Goal: Transaction & Acquisition: Book appointment/travel/reservation

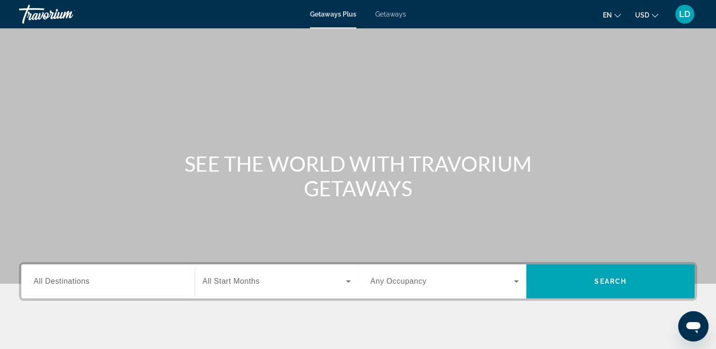
click at [76, 282] on span "All Destinations" at bounding box center [62, 281] width 56 height 8
click at [76, 282] on input "Destination All Destinations" at bounding box center [108, 281] width 149 height 11
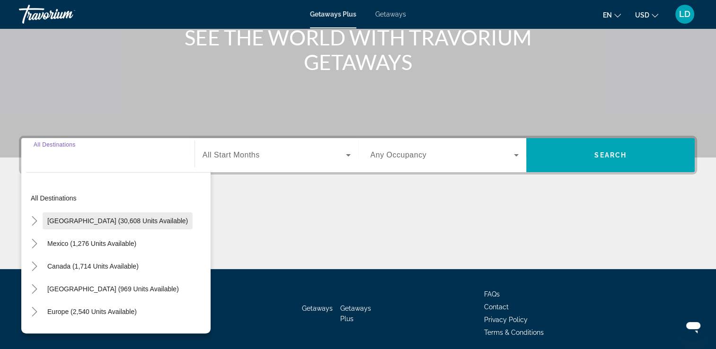
scroll to position [162, 0]
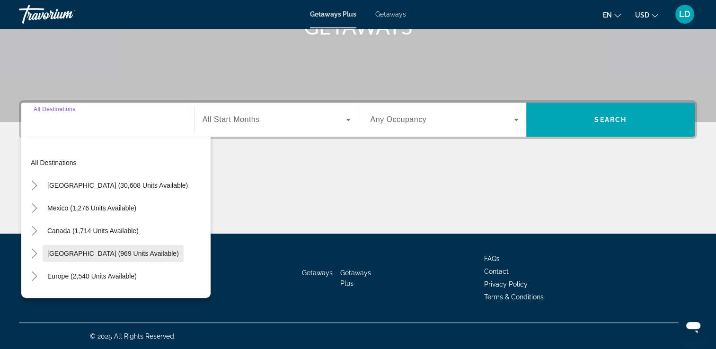
click at [151, 255] on span "[GEOGRAPHIC_DATA] (969 units available)" at bounding box center [113, 254] width 132 height 8
type input "**********"
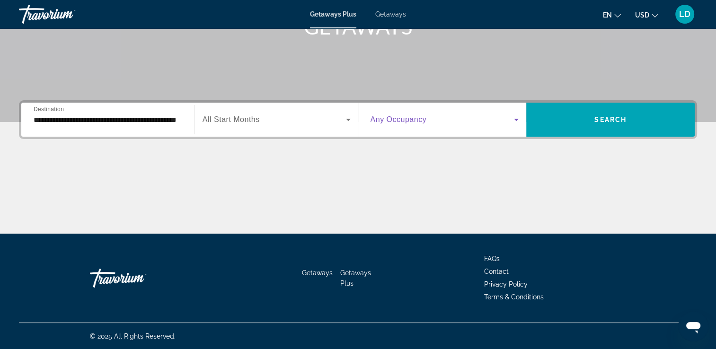
click at [516, 117] on icon "Search widget" at bounding box center [516, 119] width 11 height 11
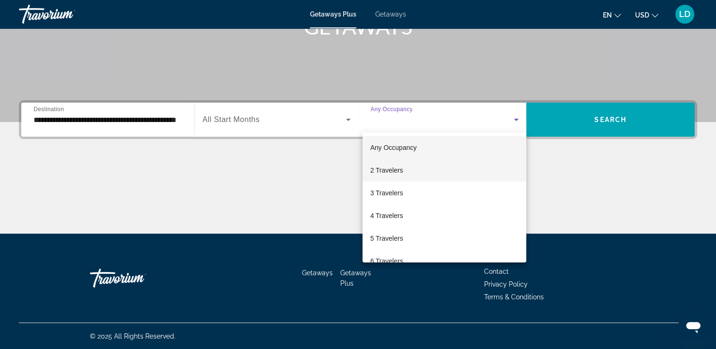
click at [395, 173] on span "2 Travelers" at bounding box center [386, 170] width 33 height 11
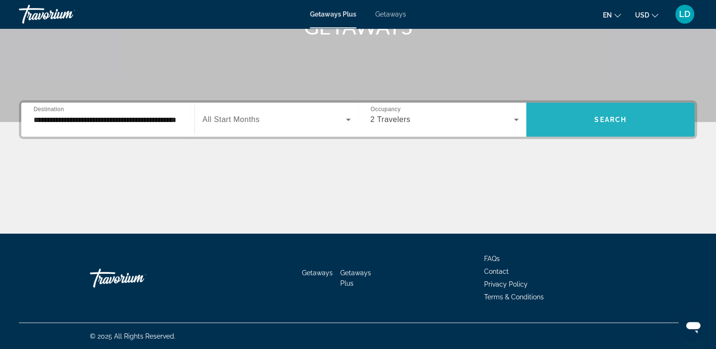
click at [604, 121] on span "Search" at bounding box center [611, 120] width 32 height 8
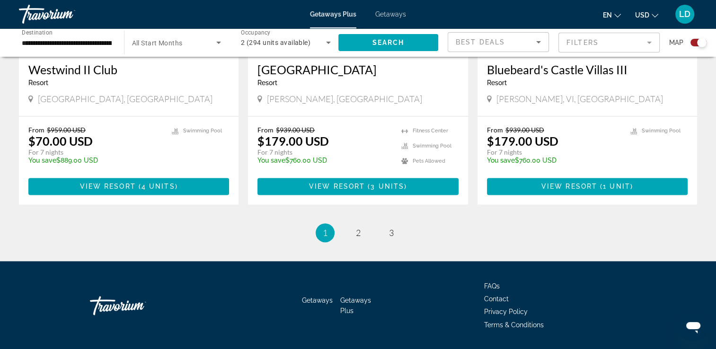
scroll to position [1475, 0]
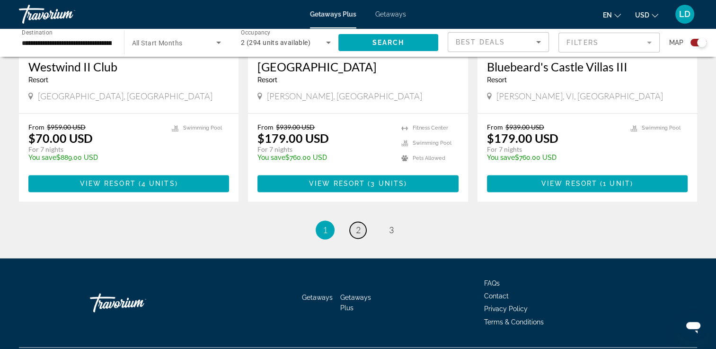
click at [354, 222] on link "page 2" at bounding box center [358, 230] width 17 height 17
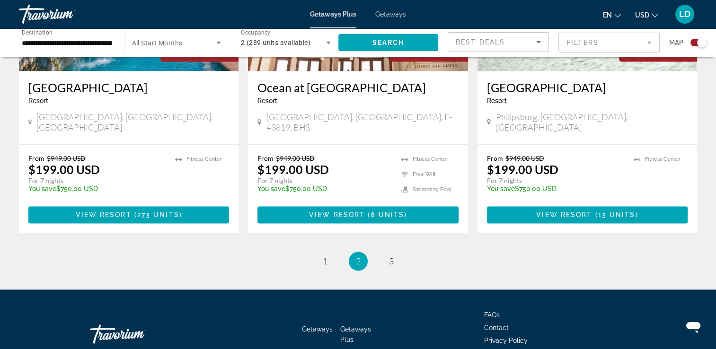
scroll to position [1504, 0]
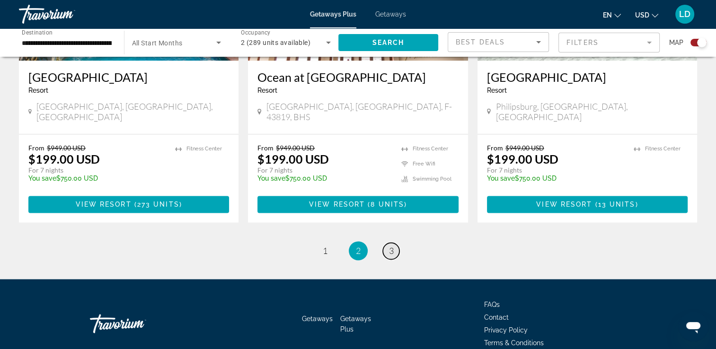
click at [393, 246] on span "3" at bounding box center [391, 251] width 5 height 10
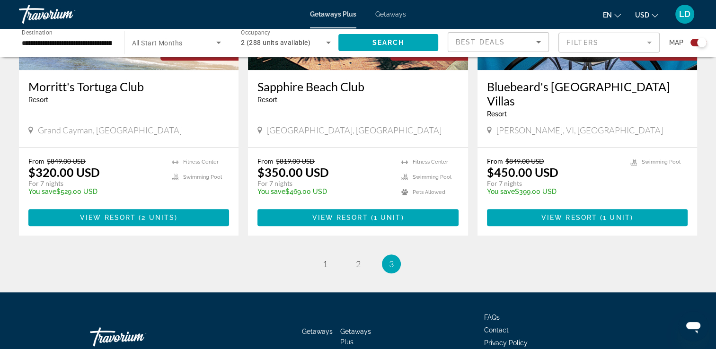
scroll to position [846, 0]
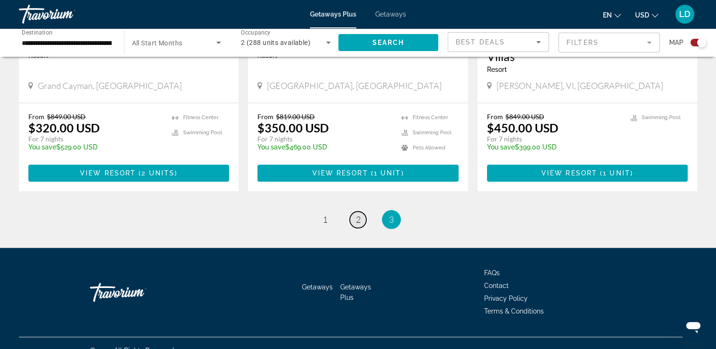
click at [356, 214] on span "2" at bounding box center [358, 219] width 5 height 10
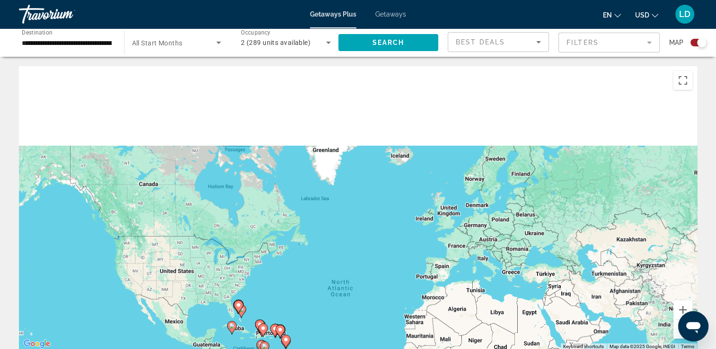
drag, startPoint x: 332, startPoint y: 213, endPoint x: 344, endPoint y: 229, distance: 20.3
click at [344, 229] on div "To activate drag with keyboard, press Alt + Enter. Once in keyboard drag state,…" at bounding box center [358, 208] width 678 height 284
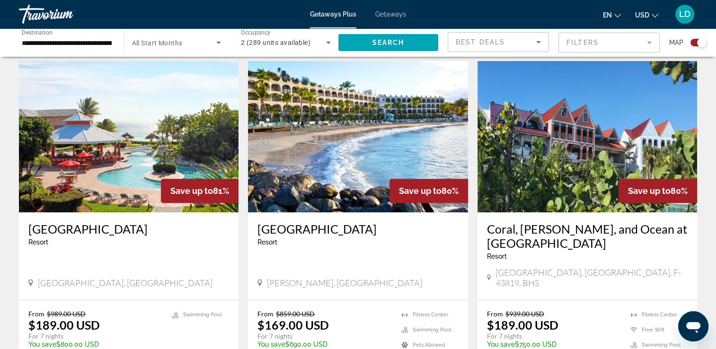
scroll to position [331, 0]
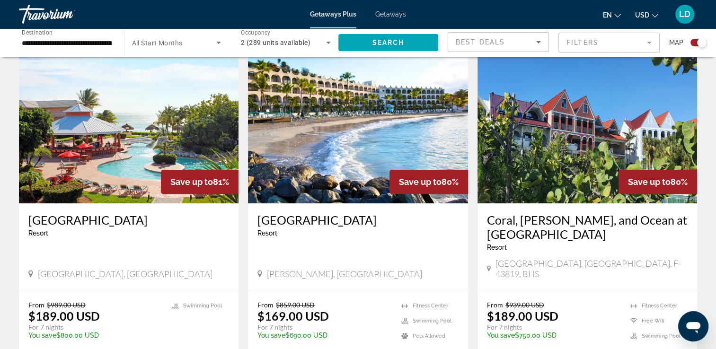
click at [379, 120] on img "Main content" at bounding box center [358, 127] width 220 height 151
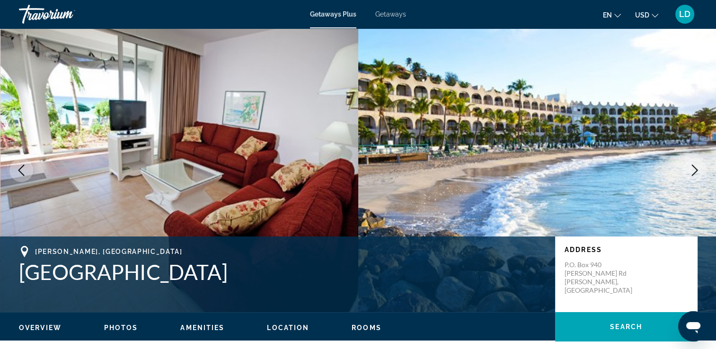
click at [693, 179] on button "Next image" at bounding box center [695, 171] width 24 height 24
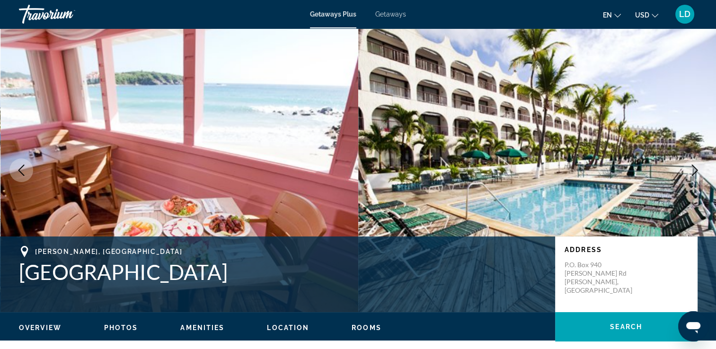
click at [691, 174] on icon "Next image" at bounding box center [694, 170] width 11 height 11
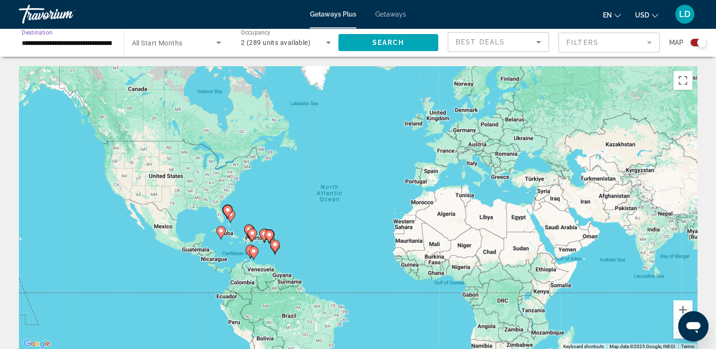
click at [64, 46] on input "**********" at bounding box center [67, 42] width 90 height 11
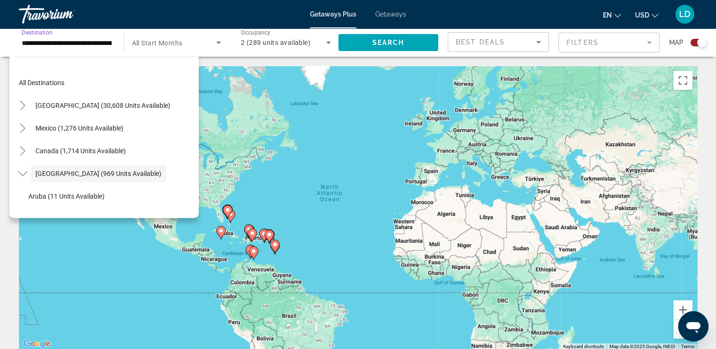
scroll to position [34, 0]
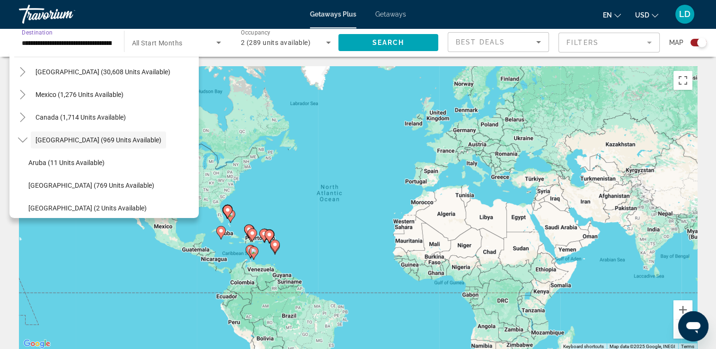
click at [67, 206] on span "[GEOGRAPHIC_DATA] (2 units available)" at bounding box center [87, 209] width 118 height 8
type input "**********"
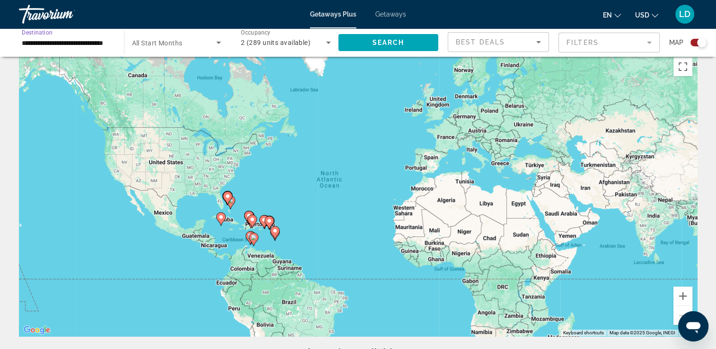
scroll to position [0, 0]
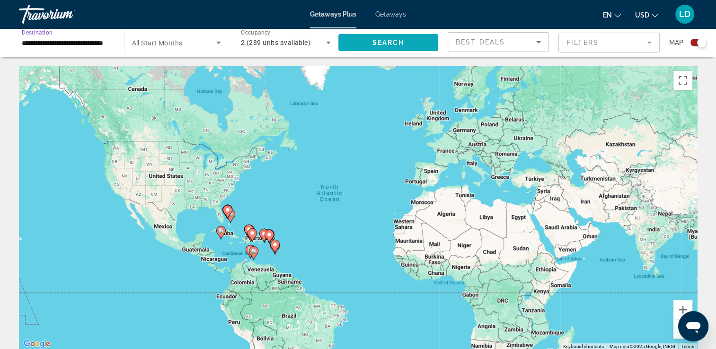
click at [412, 41] on span "Search widget" at bounding box center [389, 42] width 100 height 23
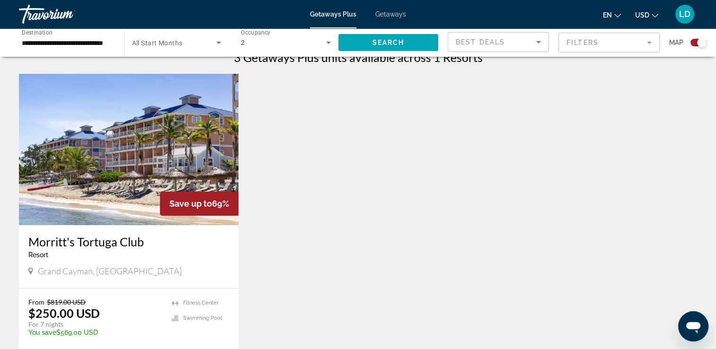
scroll to position [331, 0]
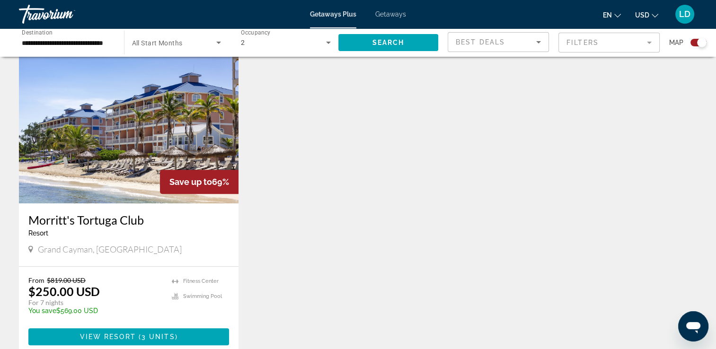
click at [177, 143] on img "Main content" at bounding box center [129, 127] width 220 height 151
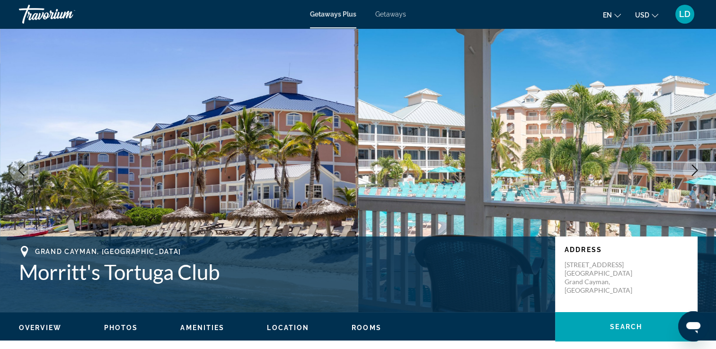
click at [693, 169] on icon "Next image" at bounding box center [694, 170] width 11 height 11
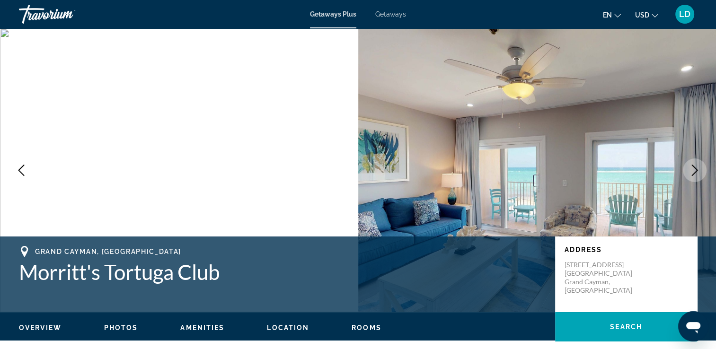
click at [691, 173] on icon "Next image" at bounding box center [694, 170] width 11 height 11
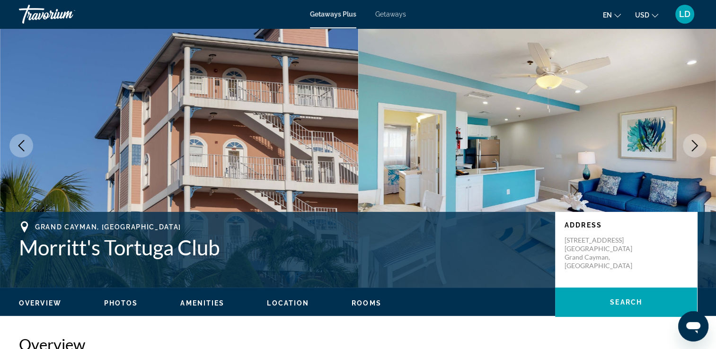
scroll to position [95, 0]
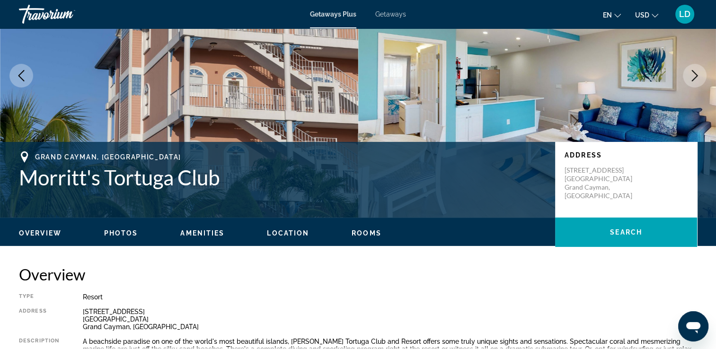
click at [691, 79] on icon "Next image" at bounding box center [694, 75] width 11 height 11
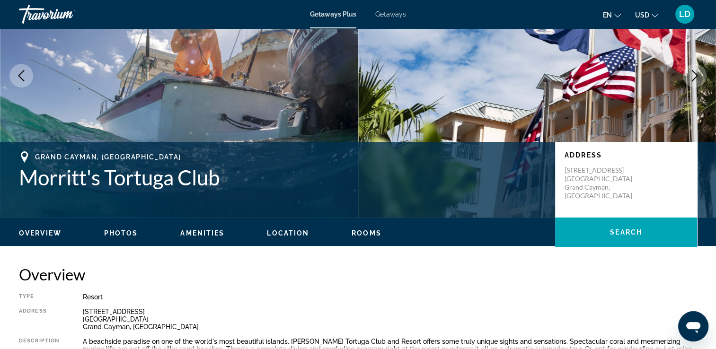
scroll to position [47, 0]
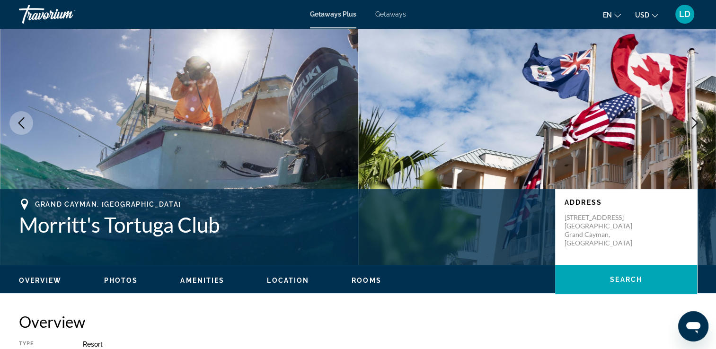
click at [697, 127] on icon "Next image" at bounding box center [694, 122] width 11 height 11
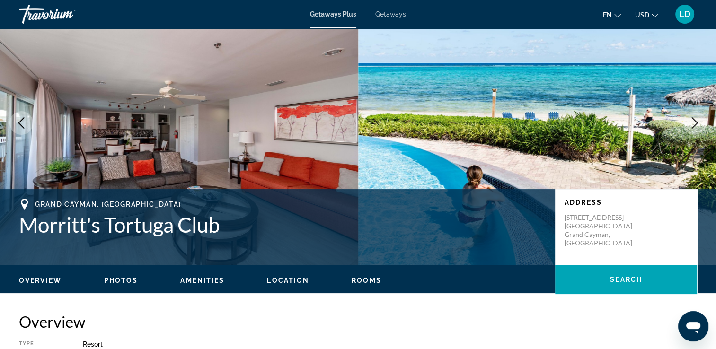
click at [697, 127] on icon "Next image" at bounding box center [694, 122] width 11 height 11
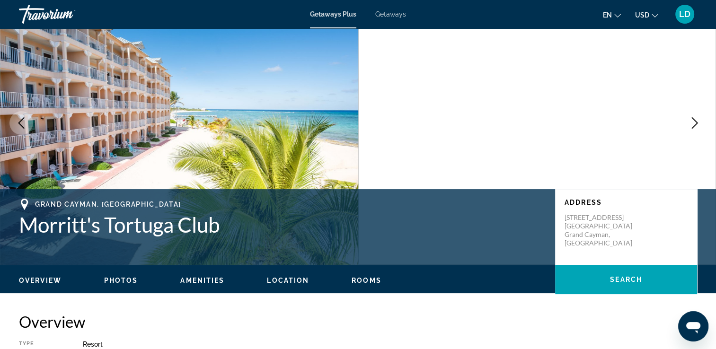
click at [697, 127] on icon "Next image" at bounding box center [694, 122] width 11 height 11
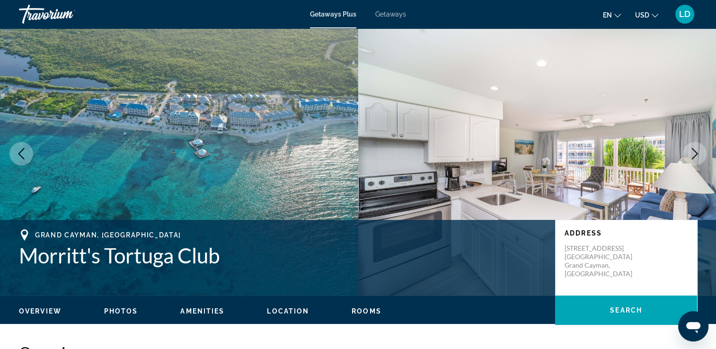
scroll to position [0, 0]
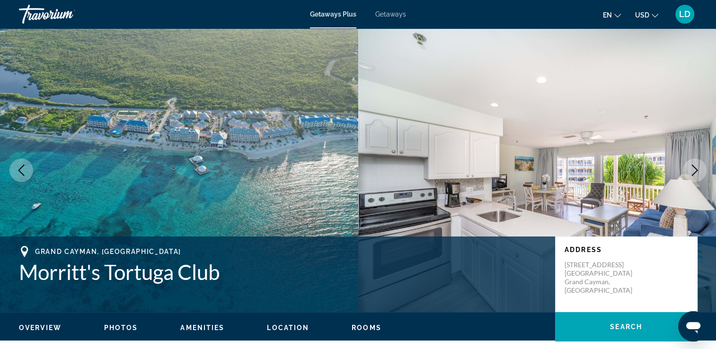
click at [696, 172] on icon "Next image" at bounding box center [694, 170] width 11 height 11
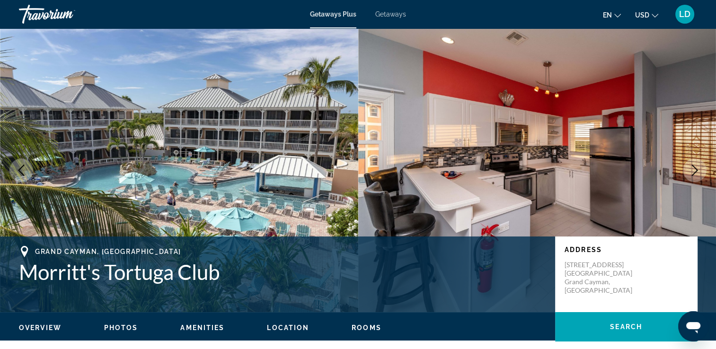
click at [696, 172] on icon "Next image" at bounding box center [694, 170] width 11 height 11
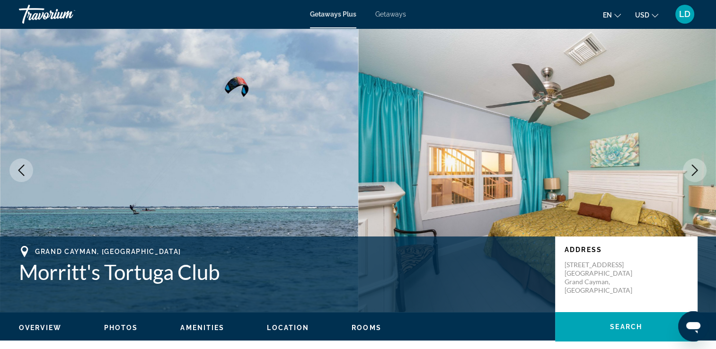
click at [696, 172] on icon "Next image" at bounding box center [694, 170] width 11 height 11
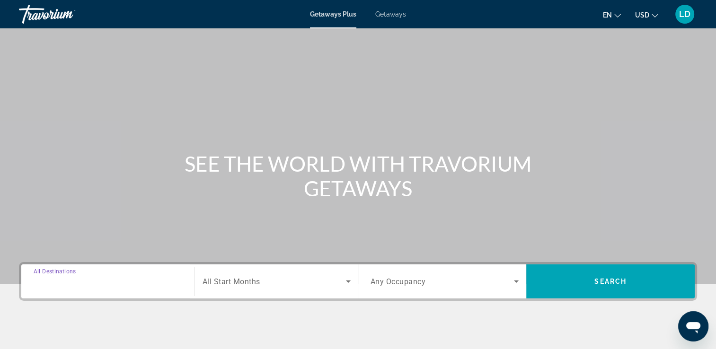
click at [138, 285] on input "Destination All Destinations" at bounding box center [108, 281] width 149 height 11
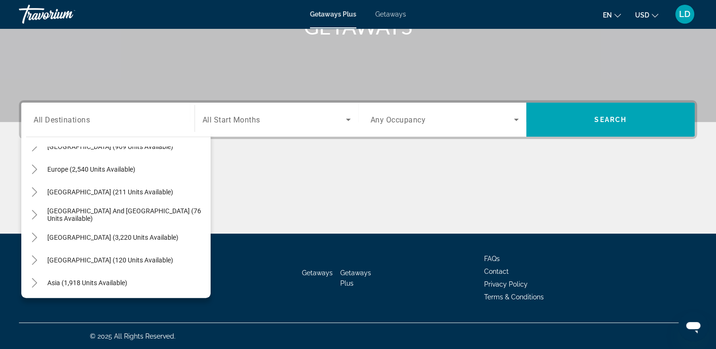
scroll to position [153, 0]
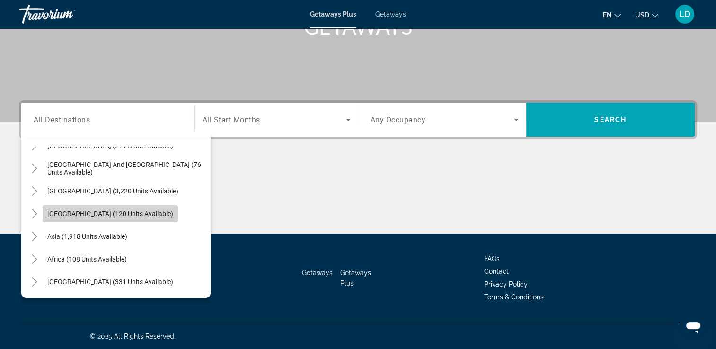
click at [138, 206] on span "Search widget" at bounding box center [110, 214] width 135 height 23
type input "**********"
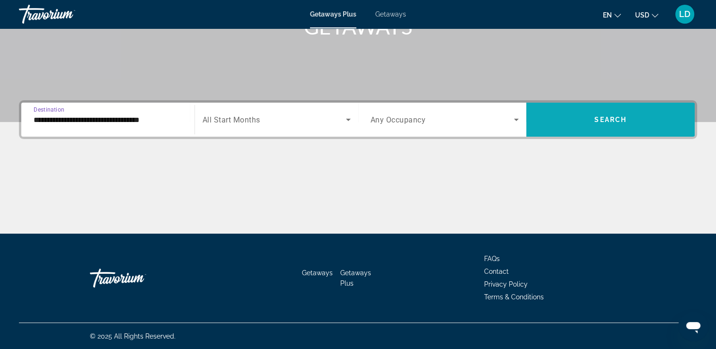
click at [601, 118] on span "Search" at bounding box center [611, 120] width 32 height 8
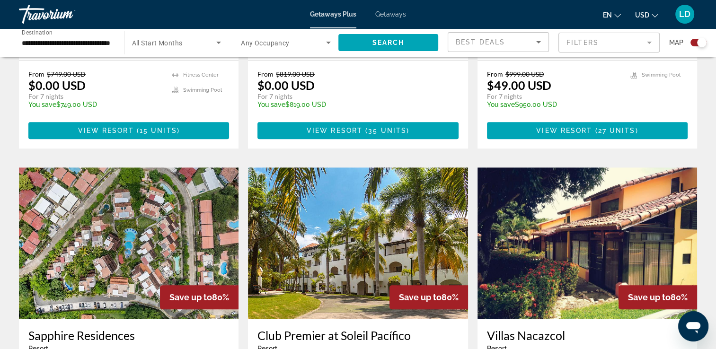
scroll to position [633, 0]
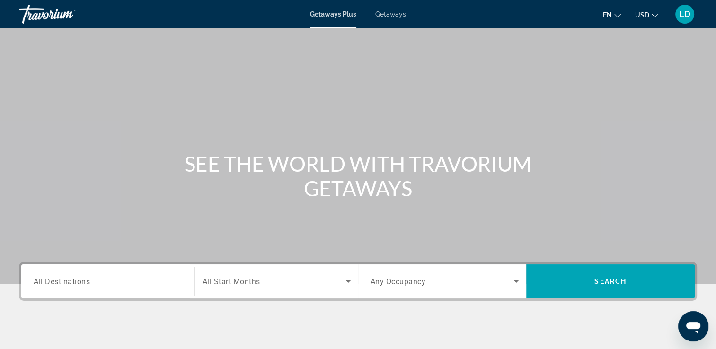
click at [106, 287] on div "Search widget" at bounding box center [108, 281] width 149 height 27
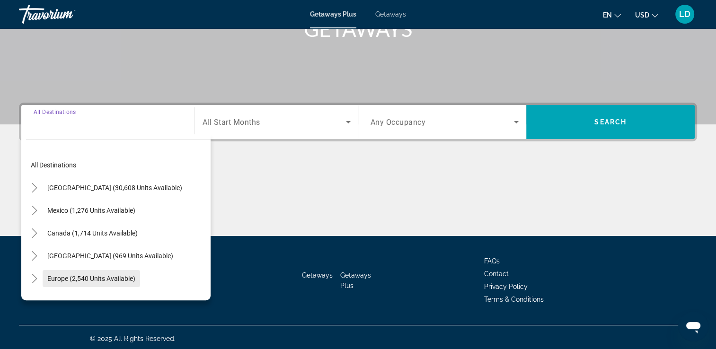
scroll to position [162, 0]
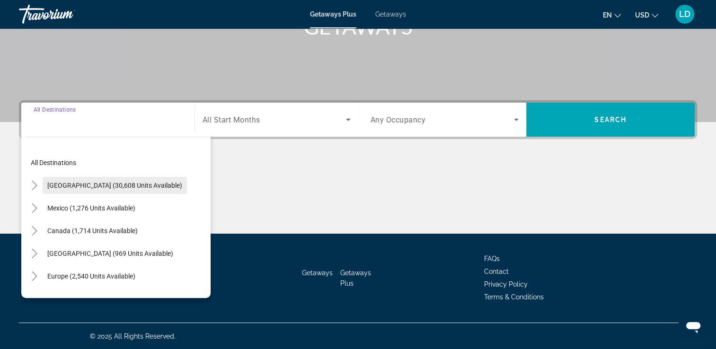
click at [83, 189] on span "Search widget" at bounding box center [115, 185] width 144 height 23
type input "**********"
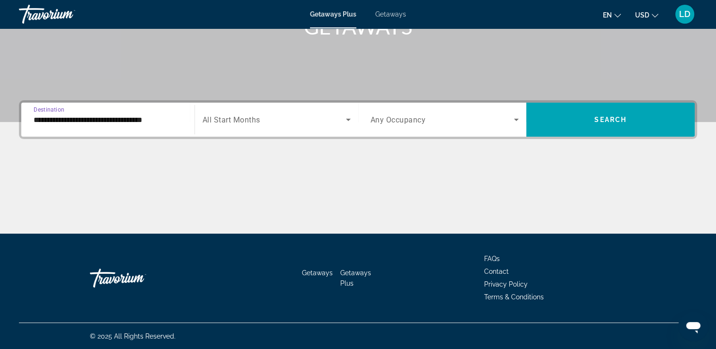
click at [349, 120] on icon "Search widget" at bounding box center [348, 120] width 5 height 2
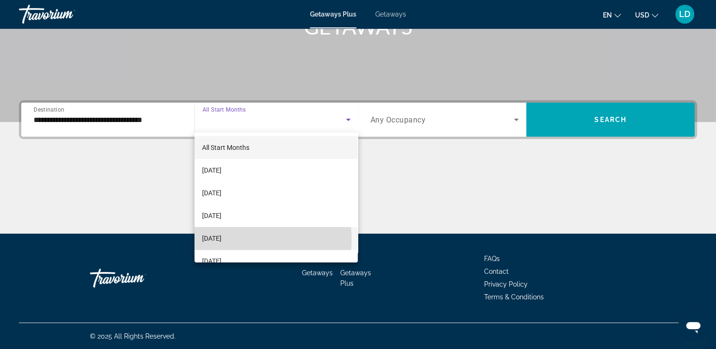
click at [222, 240] on span "[DATE]" at bounding box center [211, 238] width 19 height 11
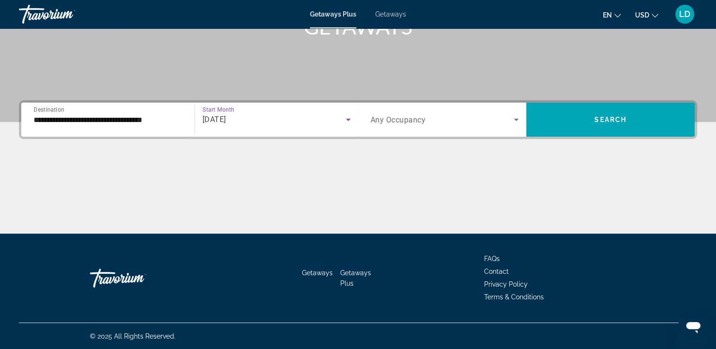
click at [516, 121] on icon "Search widget" at bounding box center [516, 119] width 11 height 11
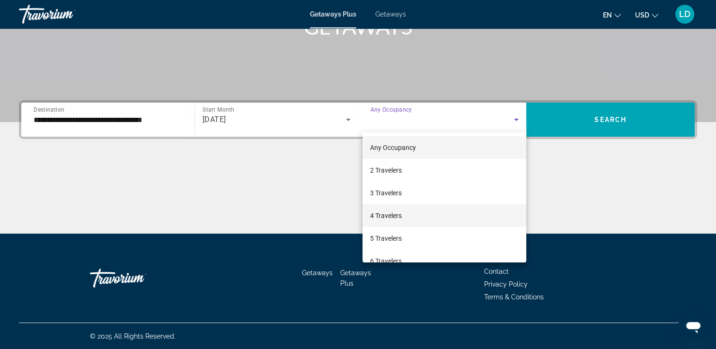
click at [396, 217] on span "4 Travelers" at bounding box center [386, 215] width 32 height 11
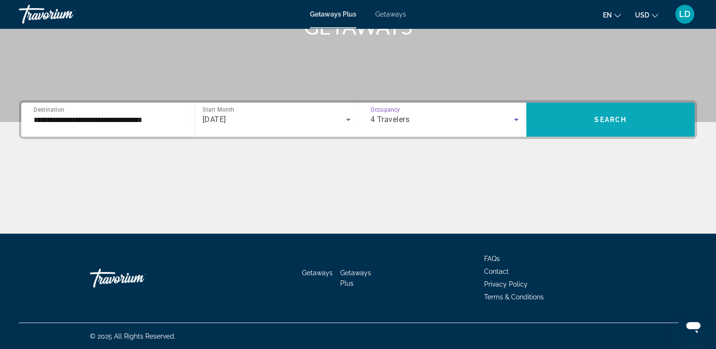
click at [610, 116] on span "Search" at bounding box center [611, 120] width 32 height 8
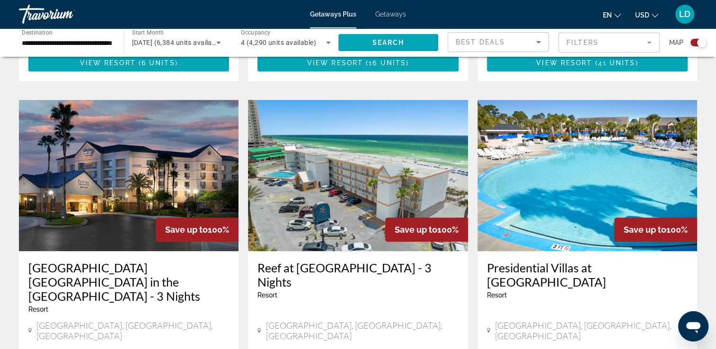
scroll to position [1042, 0]
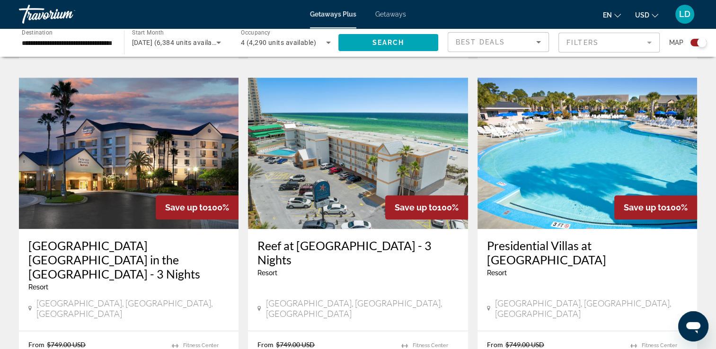
click at [129, 116] on img "Main content" at bounding box center [129, 153] width 220 height 151
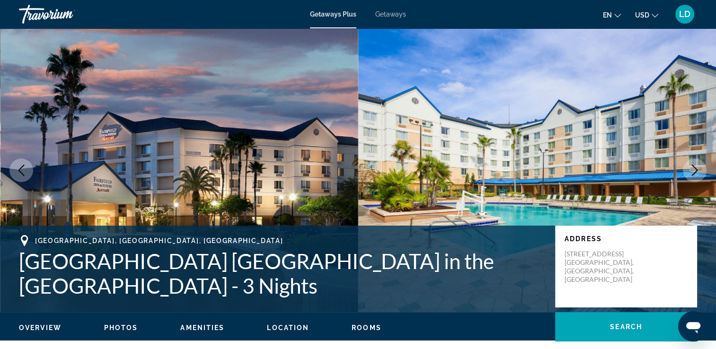
click at [640, 190] on img "Main content" at bounding box center [537, 170] width 358 height 284
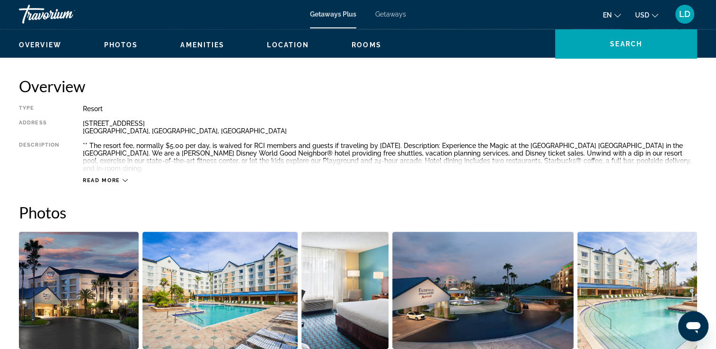
scroll to position [379, 0]
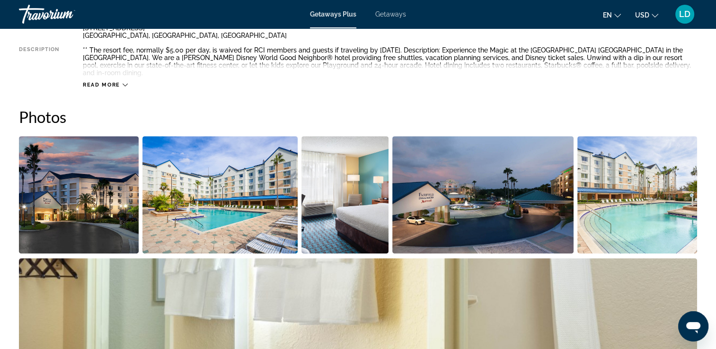
click at [254, 202] on img "Open full-screen image slider" at bounding box center [220, 194] width 155 height 117
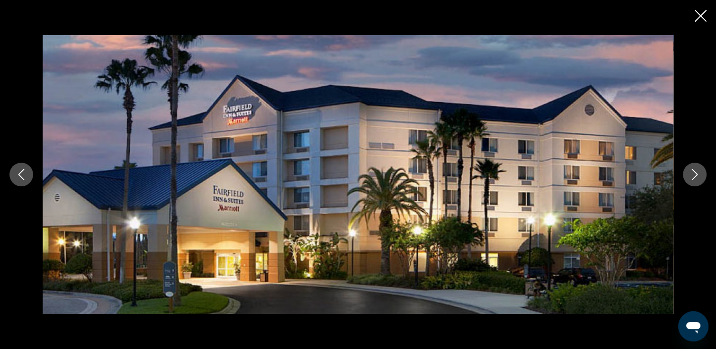
click at [698, 177] on icon "Next image" at bounding box center [694, 174] width 11 height 11
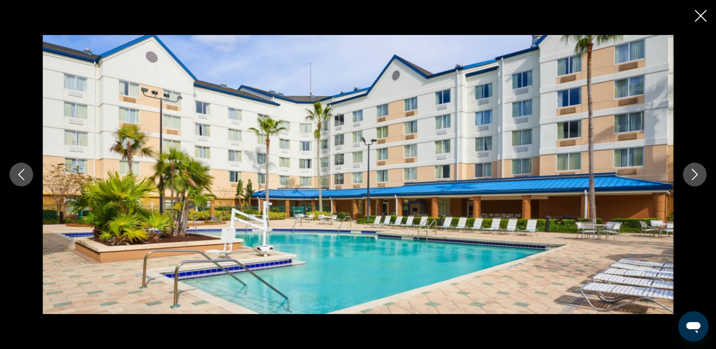
click at [698, 176] on icon "Next image" at bounding box center [694, 174] width 11 height 11
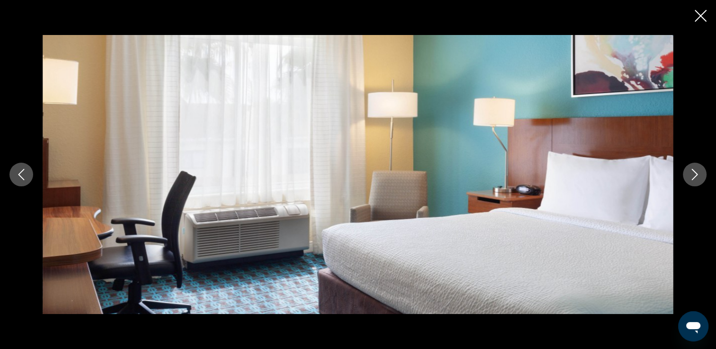
click at [698, 176] on icon "Next image" at bounding box center [694, 174] width 11 height 11
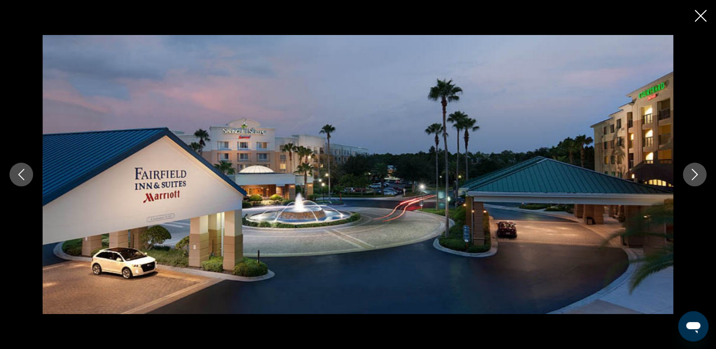
click at [698, 176] on icon "Next image" at bounding box center [694, 174] width 11 height 11
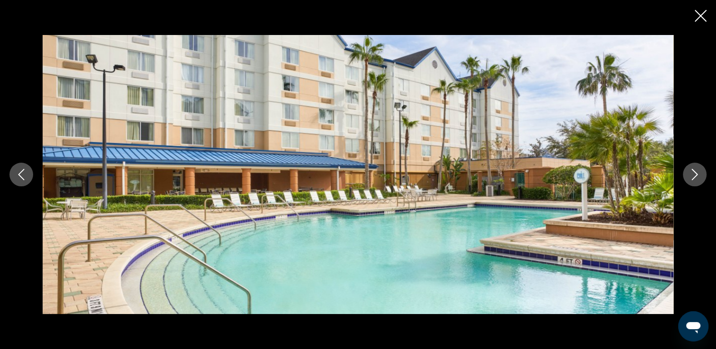
click at [699, 176] on icon "Next image" at bounding box center [694, 174] width 11 height 11
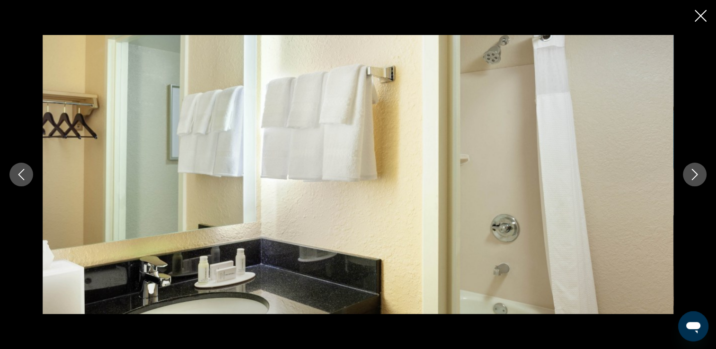
click at [703, 18] on icon "Close slideshow" at bounding box center [701, 16] width 12 height 12
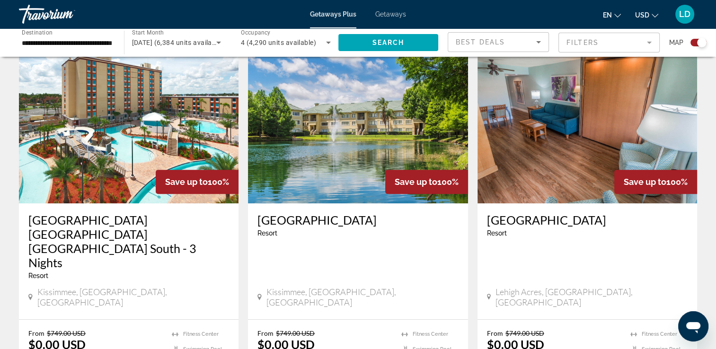
click at [249, 205] on div "[GEOGRAPHIC_DATA] - This is an adults only resort [GEOGRAPHIC_DATA], [GEOGRAPHI…" at bounding box center [358, 262] width 220 height 116
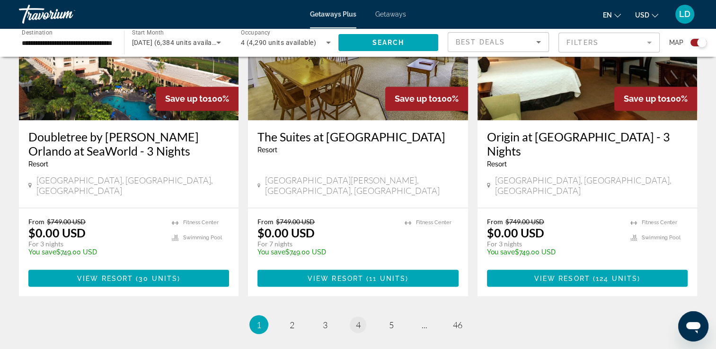
scroll to position [1532, 0]
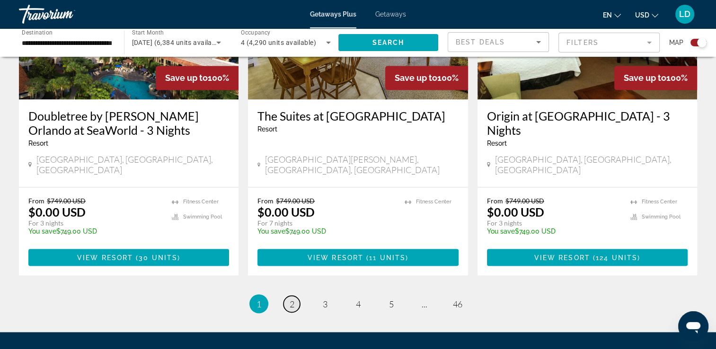
click at [292, 299] on span "2" at bounding box center [292, 304] width 5 height 10
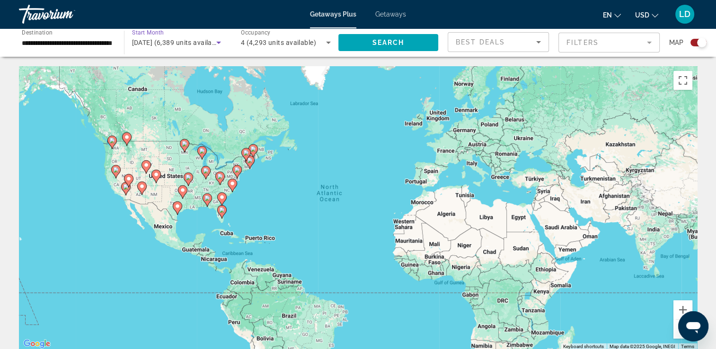
click at [194, 37] on div "[DATE] (6,389 units available)" at bounding box center [174, 42] width 85 height 11
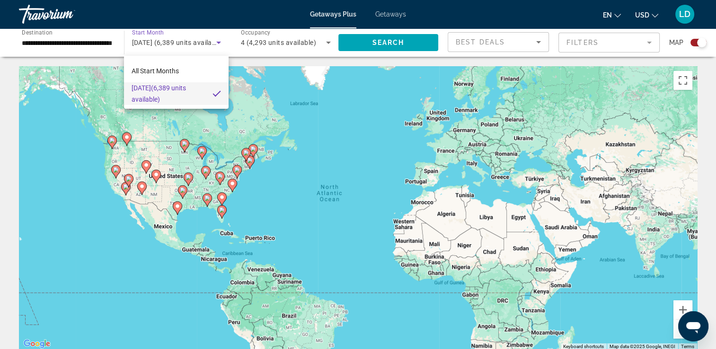
click at [219, 41] on div at bounding box center [358, 174] width 716 height 349
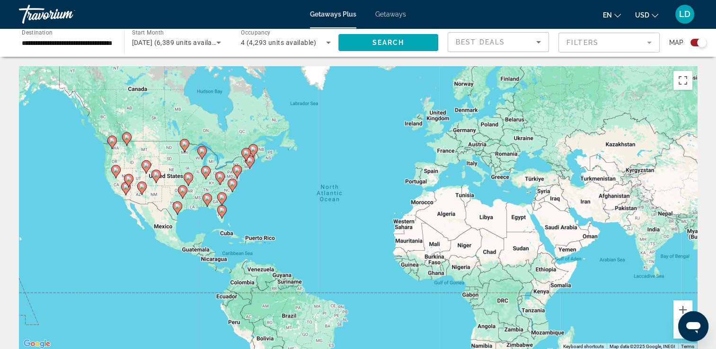
click at [219, 41] on icon "Search widget" at bounding box center [218, 42] width 11 height 11
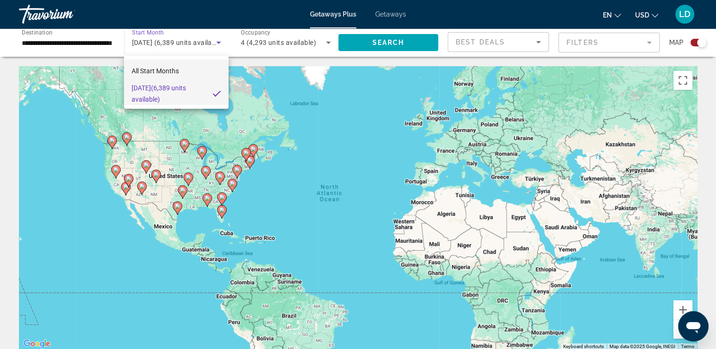
click at [166, 71] on span "All Start Months" at bounding box center [155, 71] width 47 height 8
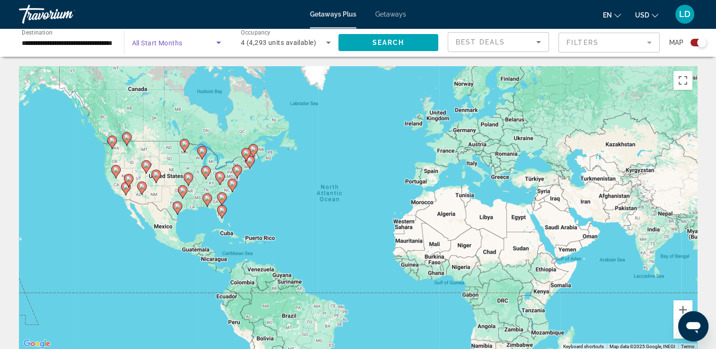
click at [217, 45] on icon "Search widget" at bounding box center [218, 42] width 11 height 11
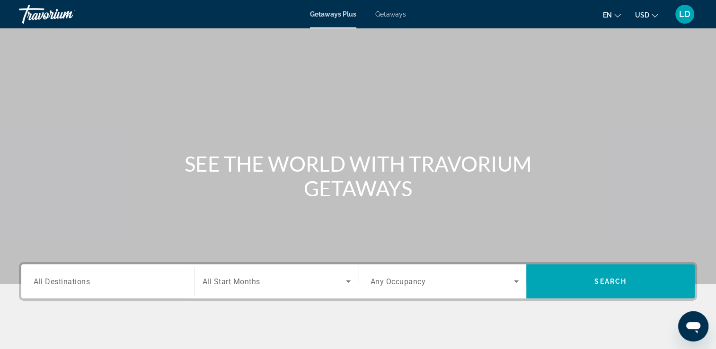
click at [249, 287] on div "Search widget" at bounding box center [277, 281] width 148 height 27
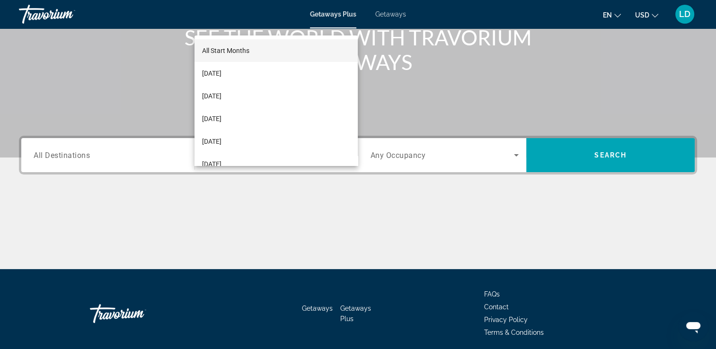
scroll to position [162, 0]
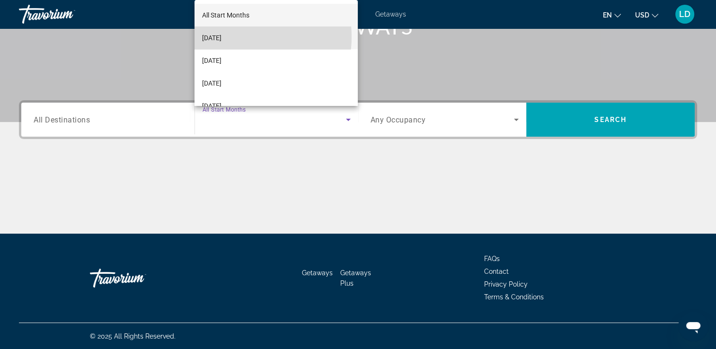
click at [222, 37] on span "[DATE]" at bounding box center [211, 37] width 19 height 11
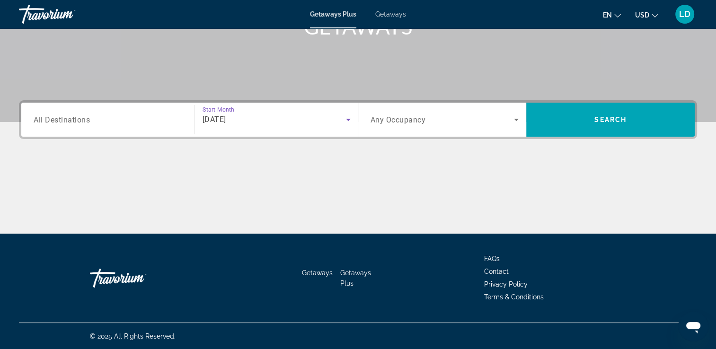
click at [103, 122] on input "Destination All Destinations" at bounding box center [108, 120] width 149 height 11
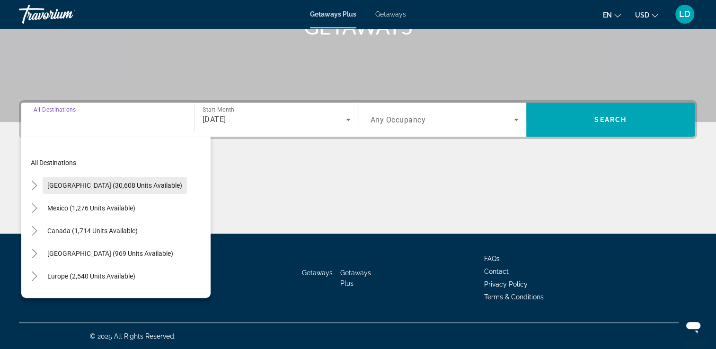
click at [115, 183] on span "[GEOGRAPHIC_DATA] (30,608 units available)" at bounding box center [114, 186] width 135 height 8
type input "**********"
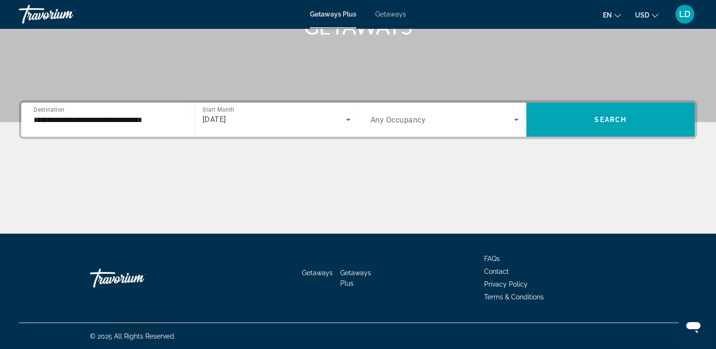
click at [516, 119] on icon "Search widget" at bounding box center [516, 120] width 5 height 2
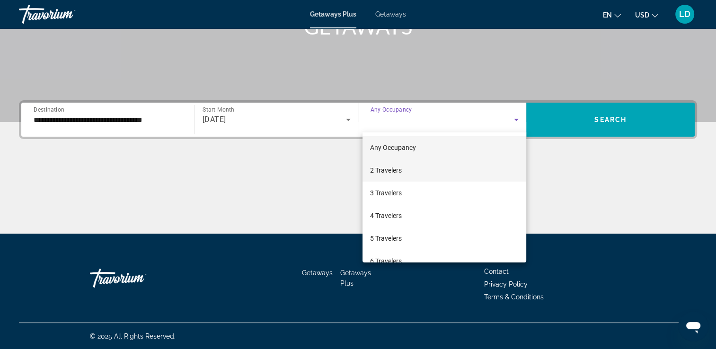
click at [417, 173] on mat-option "2 Travelers" at bounding box center [445, 170] width 164 height 23
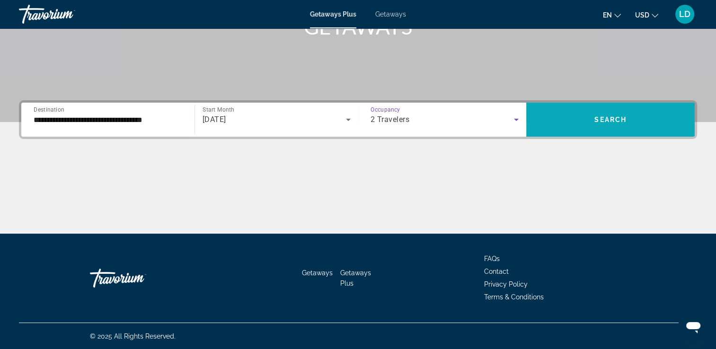
click at [596, 115] on span "Search widget" at bounding box center [610, 119] width 169 height 23
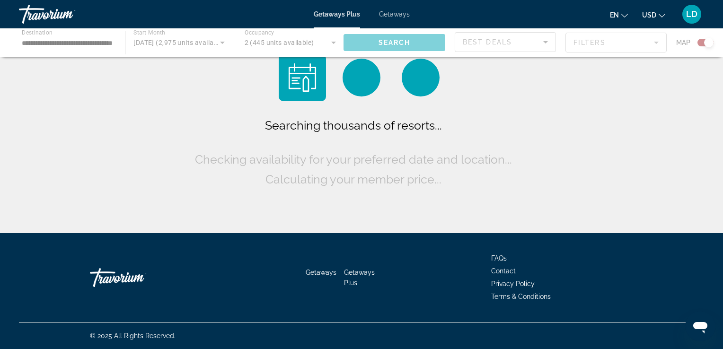
click at [654, 43] on div "Main content" at bounding box center [361, 42] width 723 height 28
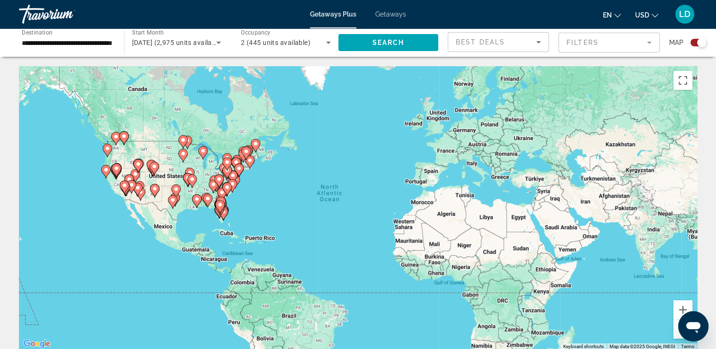
click at [651, 43] on mat-form-field "Filters" at bounding box center [609, 43] width 101 height 20
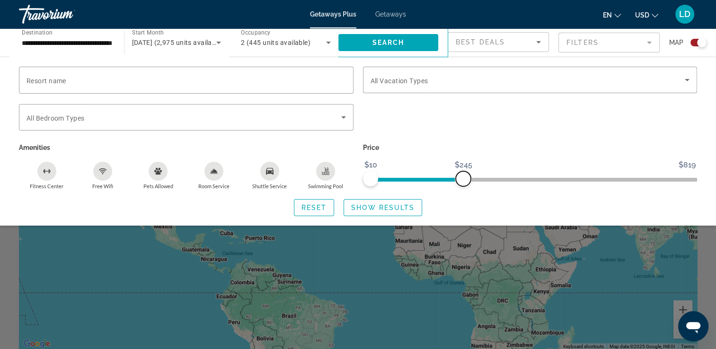
drag, startPoint x: 686, startPoint y: 176, endPoint x: 463, endPoint y: 180, distance: 223.5
click at [463, 180] on span "ngx-slider-max" at bounding box center [463, 178] width 15 height 15
click at [504, 152] on p "Price" at bounding box center [530, 147] width 335 height 13
click at [389, 208] on span "Show Results" at bounding box center [382, 208] width 63 height 8
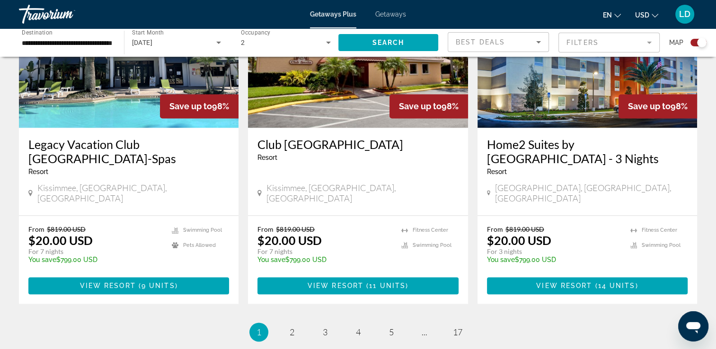
scroll to position [1517, 0]
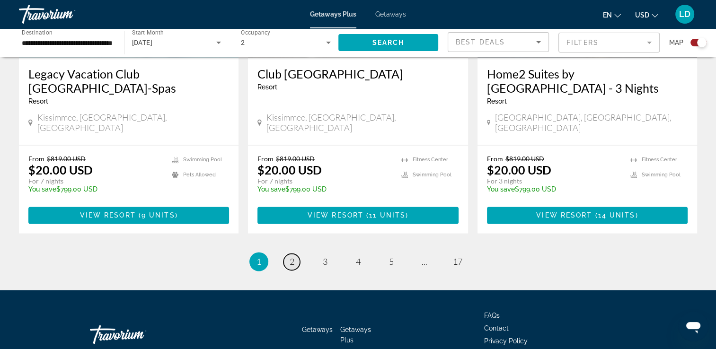
click at [294, 254] on link "page 2" at bounding box center [292, 262] width 17 height 17
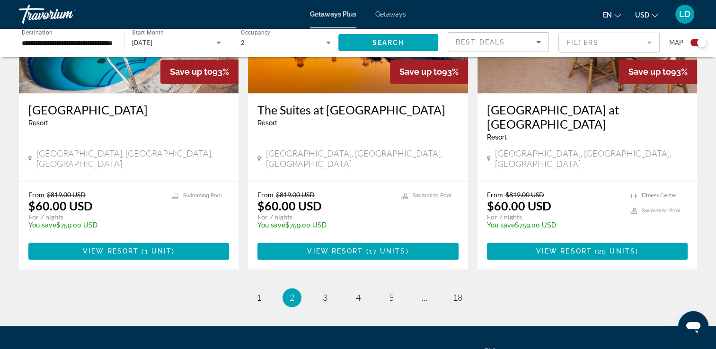
scroll to position [1489, 0]
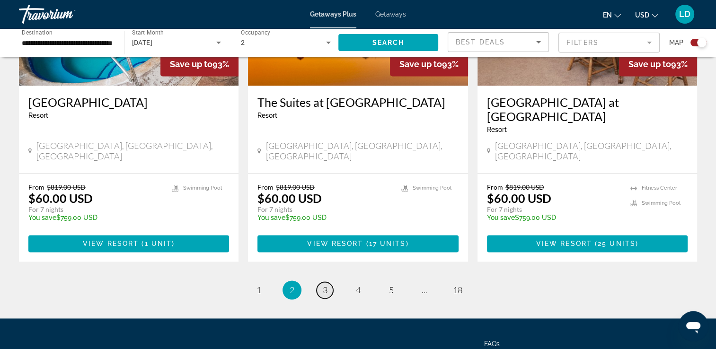
click at [326, 285] on span "3" at bounding box center [325, 290] width 5 height 10
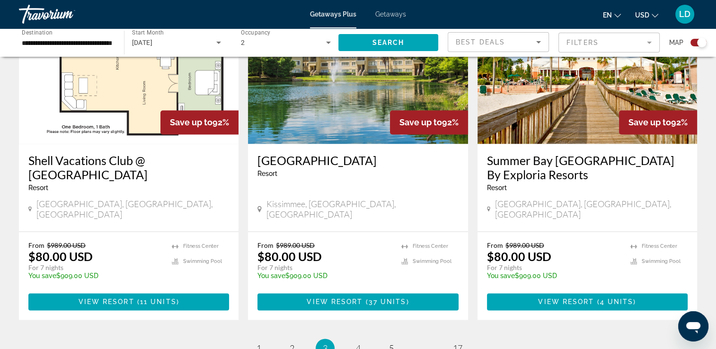
scroll to position [1517, 0]
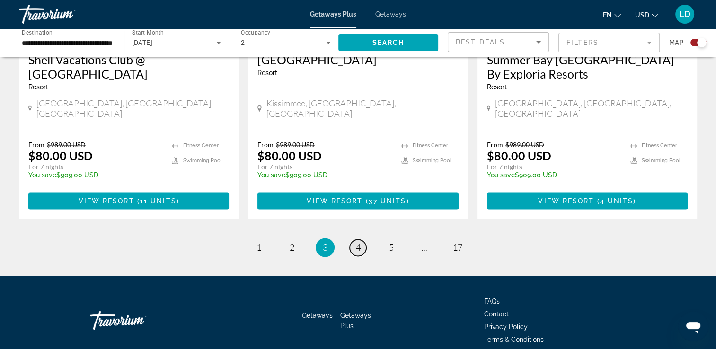
click at [362, 240] on link "page 4" at bounding box center [358, 248] width 17 height 17
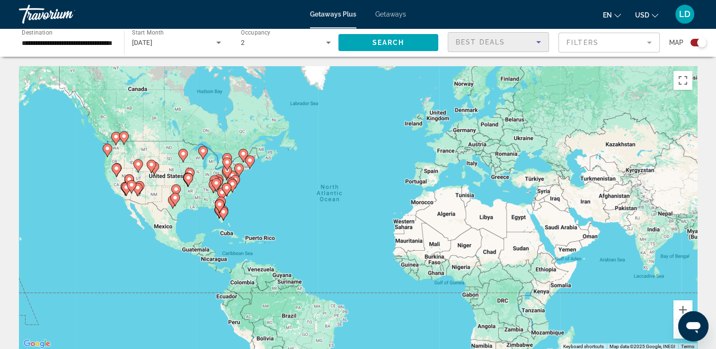
click at [537, 43] on icon "Sort by" at bounding box center [538, 41] width 11 height 11
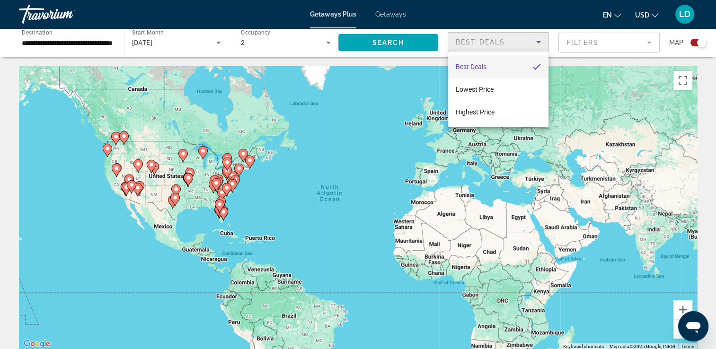
click at [648, 43] on div at bounding box center [358, 174] width 716 height 349
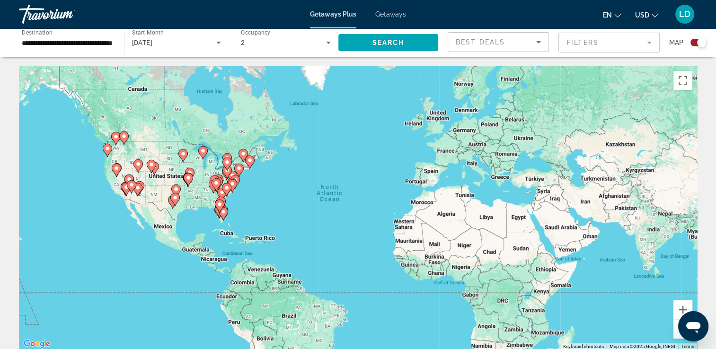
click at [646, 43] on mat-form-field "Filters" at bounding box center [609, 43] width 101 height 20
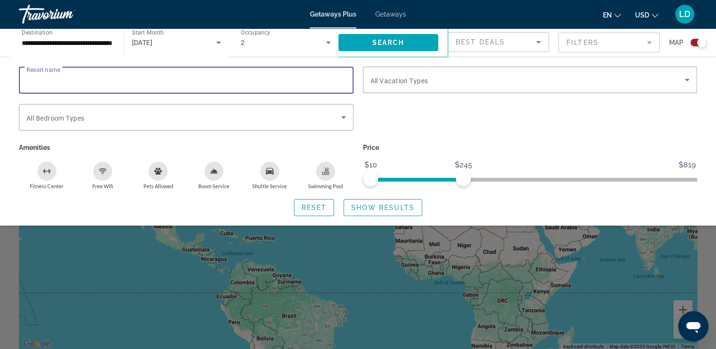
click at [223, 80] on input "Resort name" at bounding box center [187, 80] width 320 height 11
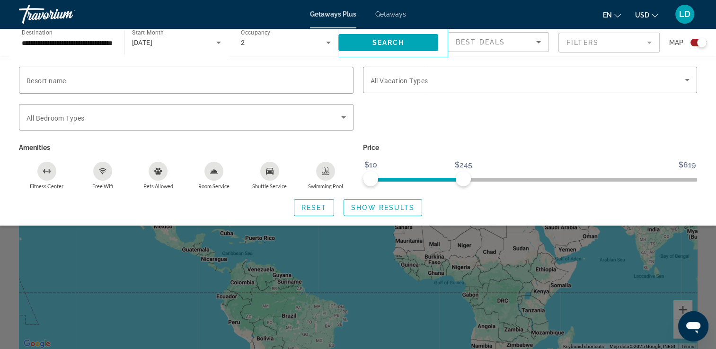
click at [487, 212] on div "Reset Show Results" at bounding box center [358, 207] width 678 height 17
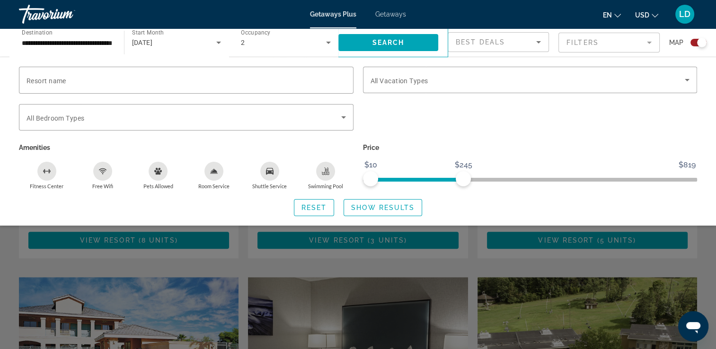
scroll to position [805, 0]
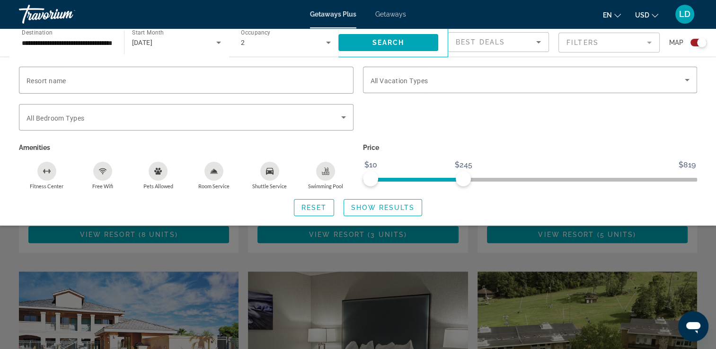
click at [262, 265] on div "Search widget" at bounding box center [358, 245] width 716 height 207
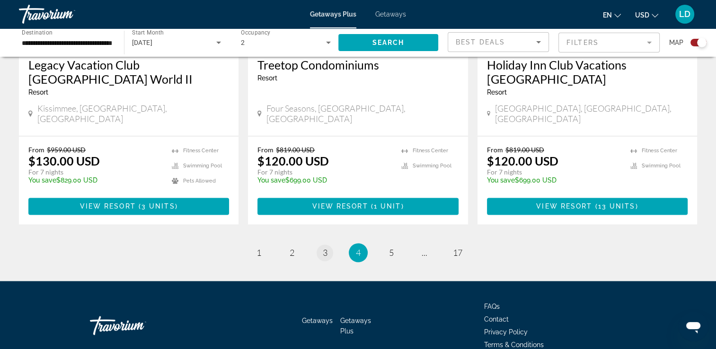
scroll to position [1532, 0]
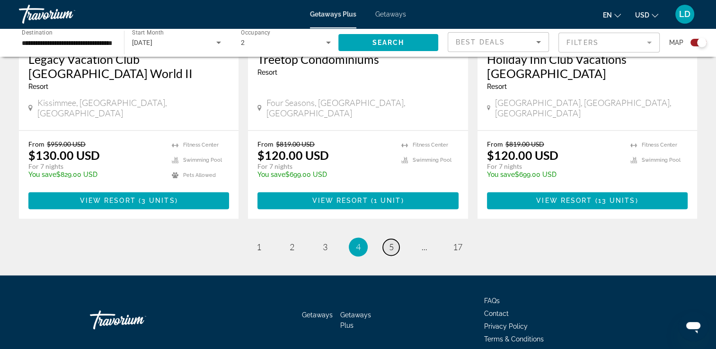
click at [387, 239] on link "page 5" at bounding box center [391, 247] width 17 height 17
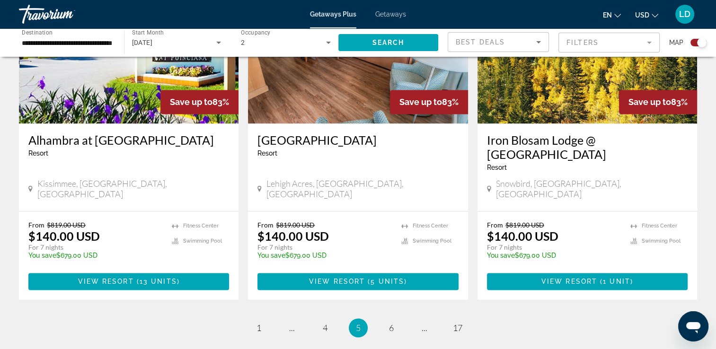
scroll to position [1504, 0]
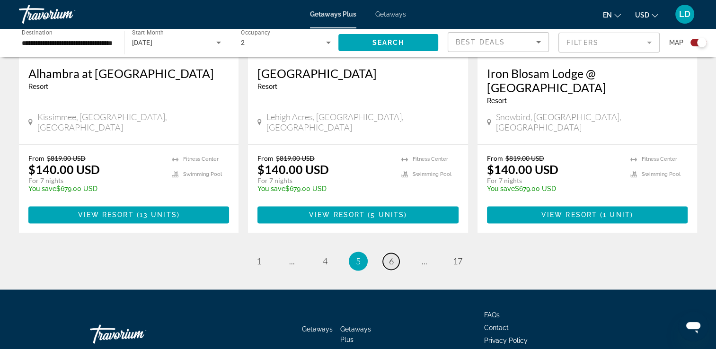
click at [392, 256] on span "6" at bounding box center [391, 261] width 5 height 10
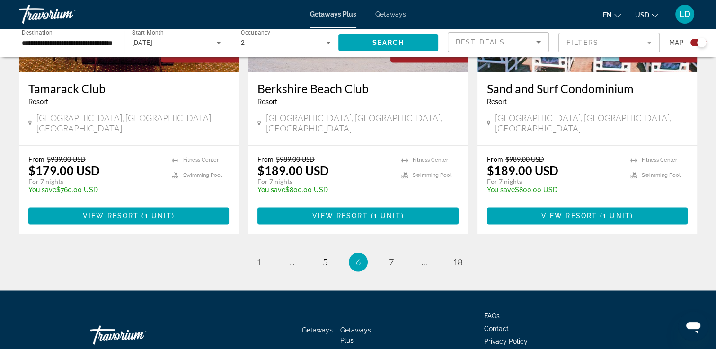
scroll to position [1489, 0]
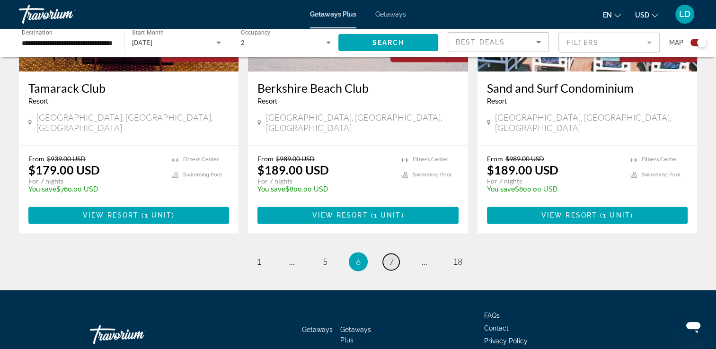
click at [395, 254] on link "page 7" at bounding box center [391, 262] width 17 height 17
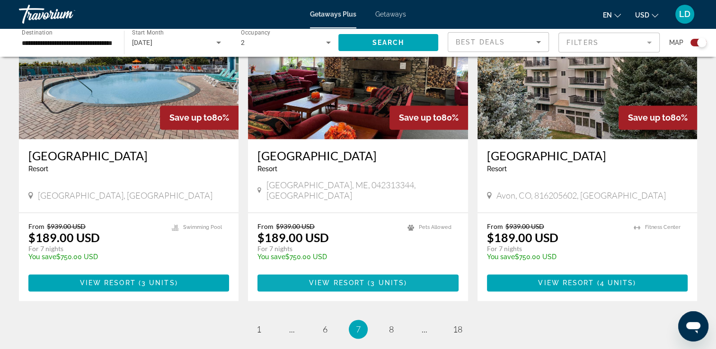
scroll to position [1489, 0]
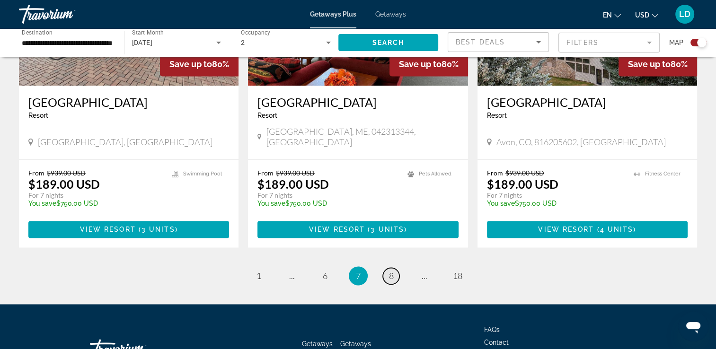
click at [389, 271] on span "8" at bounding box center [391, 276] width 5 height 10
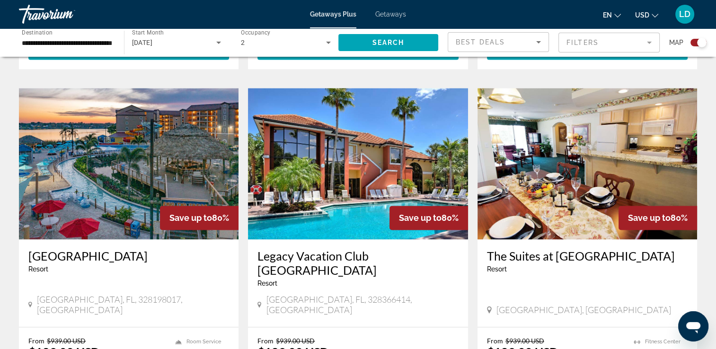
scroll to position [1326, 0]
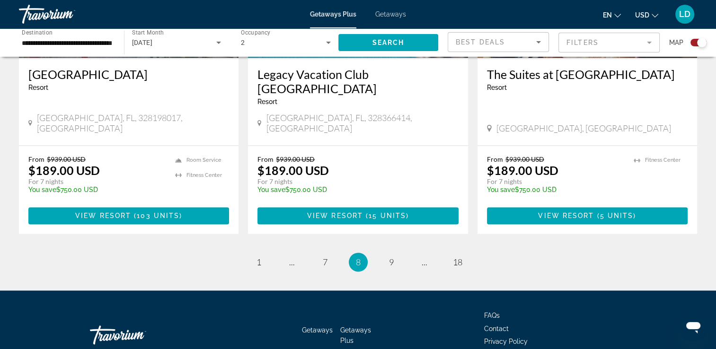
scroll to position [1489, 0]
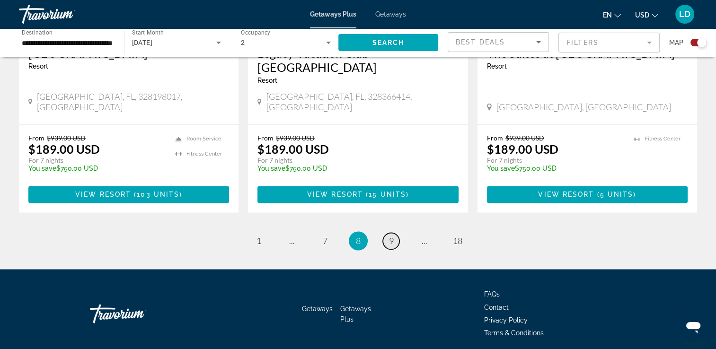
click at [389, 236] on span "9" at bounding box center [391, 241] width 5 height 10
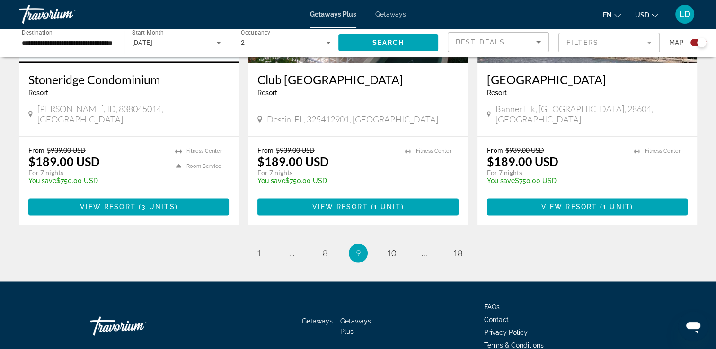
scroll to position [1489, 0]
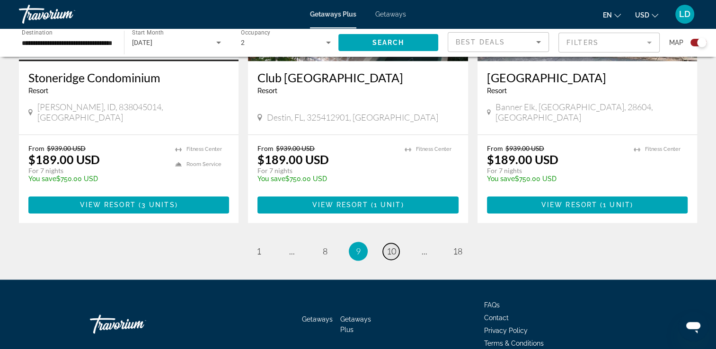
click at [390, 246] on span "10" at bounding box center [391, 251] width 9 height 10
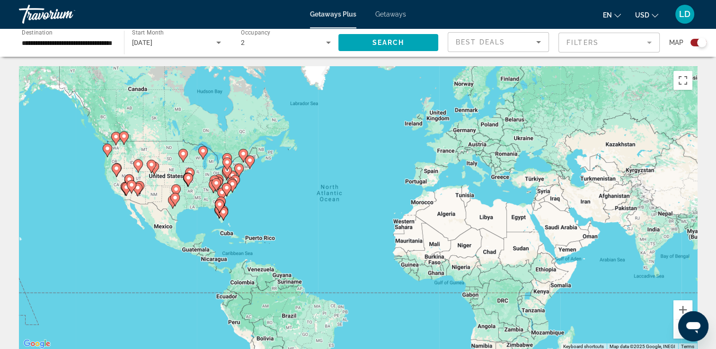
drag, startPoint x: 647, startPoint y: 41, endPoint x: 635, endPoint y: 49, distance: 14.3
click at [647, 41] on mat-form-field "Filters" at bounding box center [609, 43] width 101 height 20
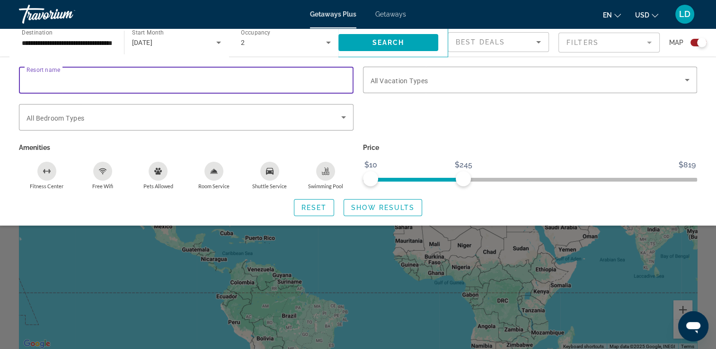
click at [281, 84] on input "Resort name" at bounding box center [187, 80] width 320 height 11
drag, startPoint x: 63, startPoint y: 75, endPoint x: 62, endPoint y: 81, distance: 6.3
click at [62, 81] on input "**********" at bounding box center [187, 80] width 320 height 11
type input "**********"
click at [321, 209] on span "Reset" at bounding box center [315, 208] width 26 height 8
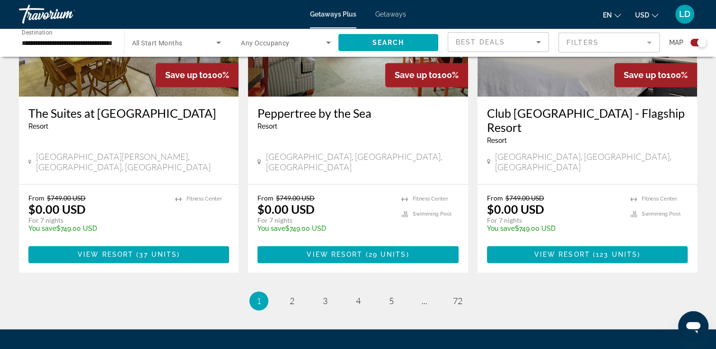
scroll to position [1480, 0]
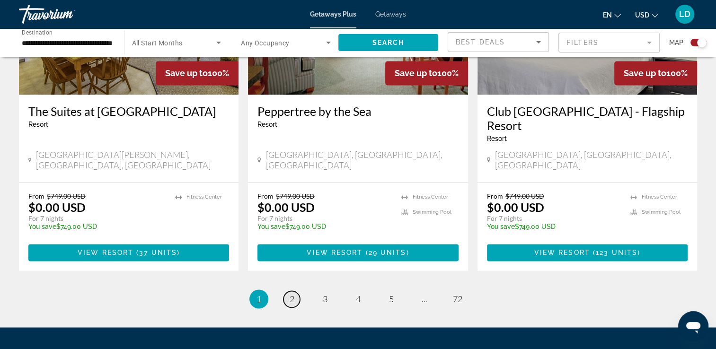
click at [292, 294] on span "2" at bounding box center [292, 299] width 5 height 10
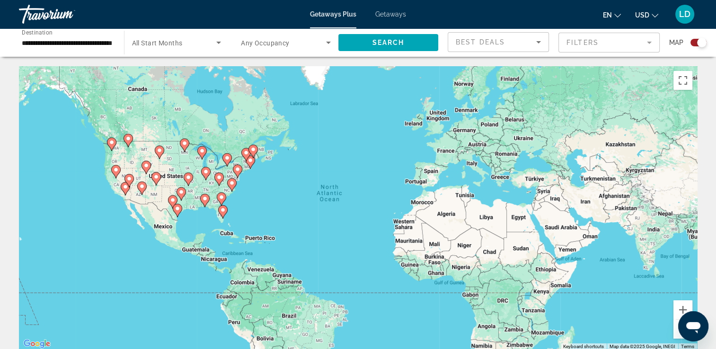
click at [108, 41] on input "**********" at bounding box center [67, 42] width 90 height 11
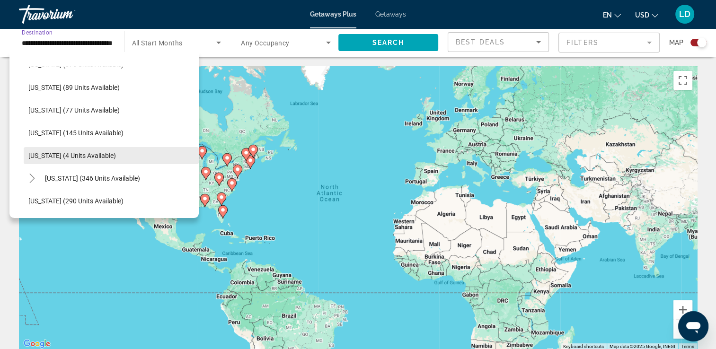
scroll to position [237, 0]
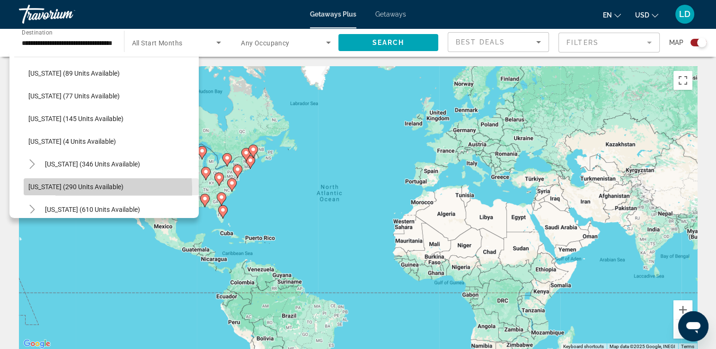
click at [63, 188] on span "[US_STATE] (290 units available)" at bounding box center [75, 187] width 95 height 8
type input "**********"
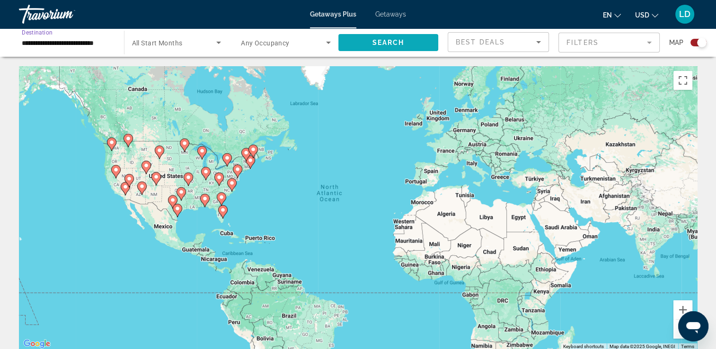
click at [398, 44] on span "Search" at bounding box center [388, 43] width 32 height 8
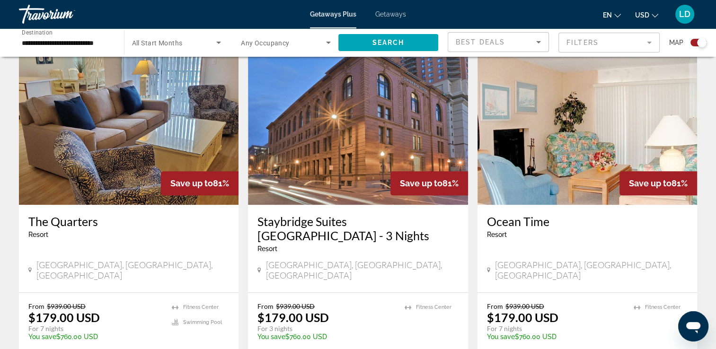
scroll to position [994, 0]
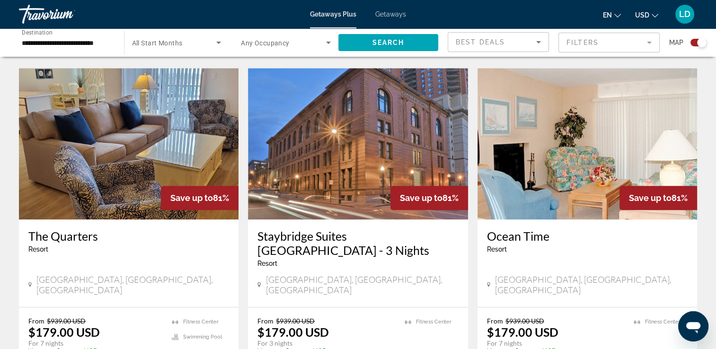
click at [450, 135] on img "Main content" at bounding box center [358, 143] width 220 height 151
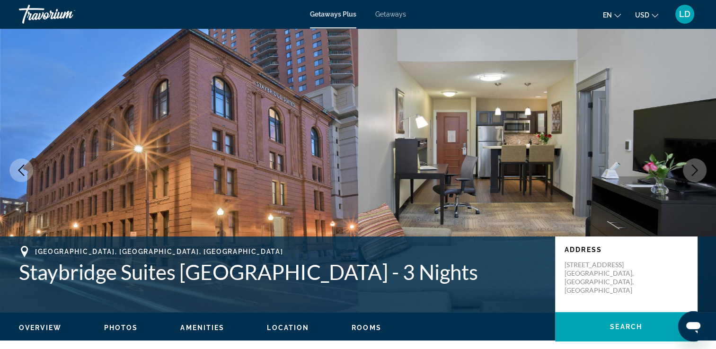
click at [698, 169] on icon "Next image" at bounding box center [694, 170] width 11 height 11
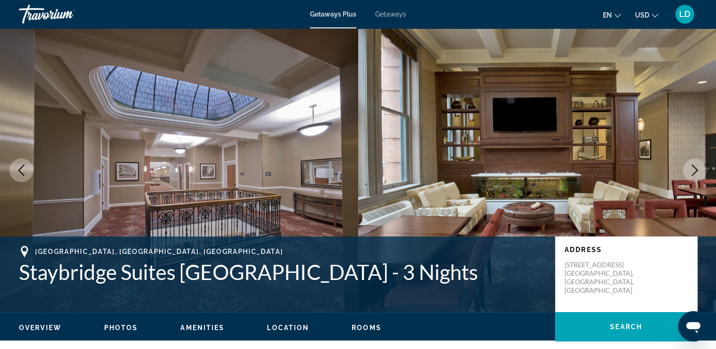
click at [699, 169] on icon "Next image" at bounding box center [694, 170] width 11 height 11
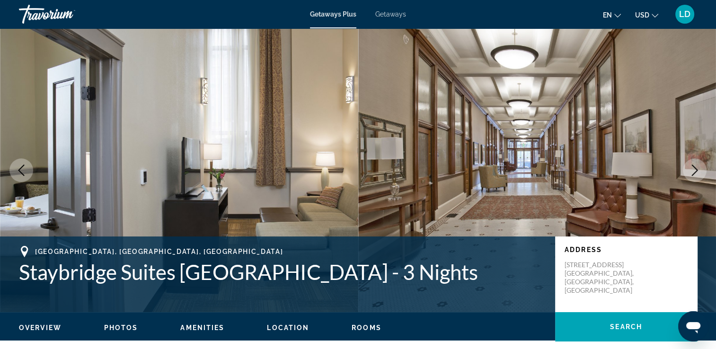
click at [693, 169] on icon "Next image" at bounding box center [694, 170] width 11 height 11
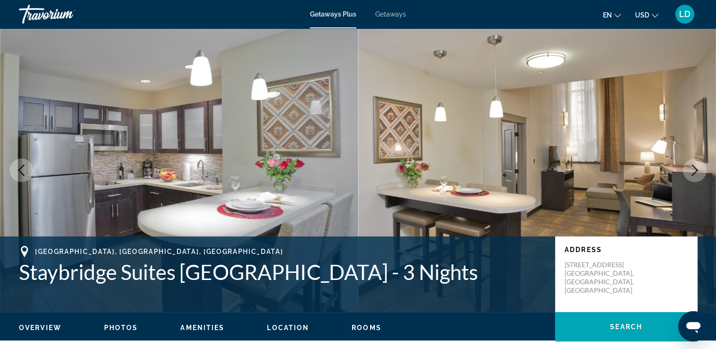
click at [693, 169] on icon "Next image" at bounding box center [694, 170] width 11 height 11
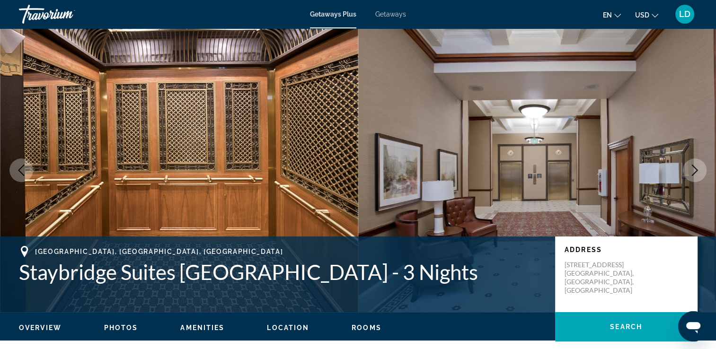
click at [693, 169] on icon "Next image" at bounding box center [694, 170] width 11 height 11
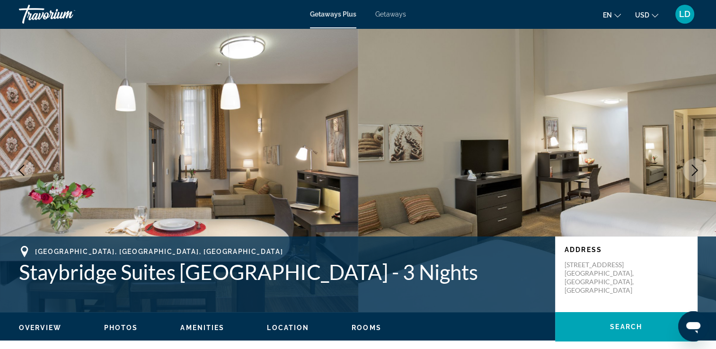
click at [693, 169] on icon "Next image" at bounding box center [694, 170] width 11 height 11
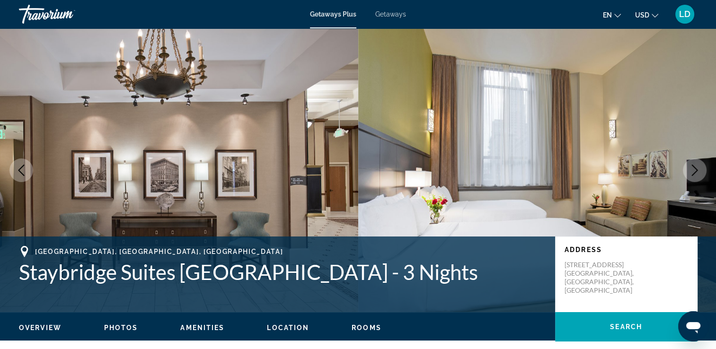
click at [693, 169] on icon "Next image" at bounding box center [694, 170] width 11 height 11
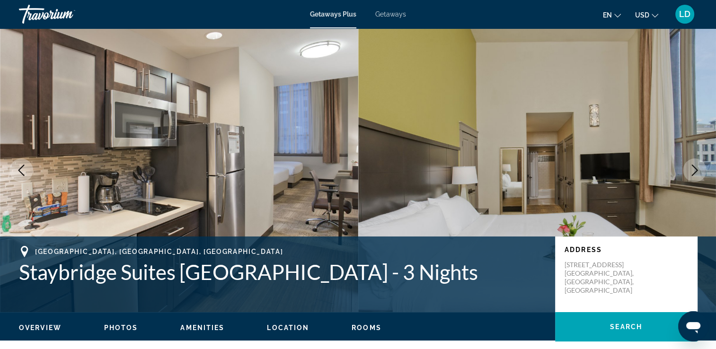
click at [693, 169] on icon "Next image" at bounding box center [694, 170] width 11 height 11
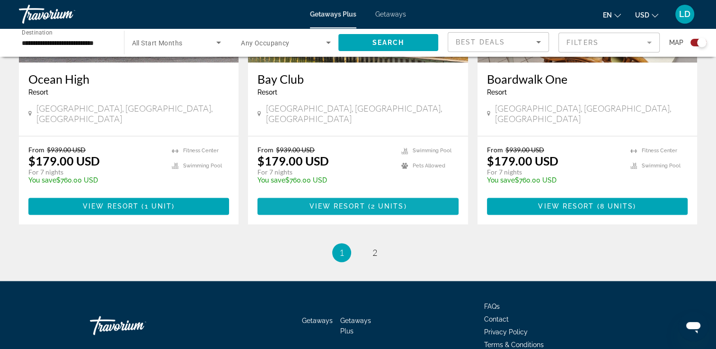
scroll to position [1504, 0]
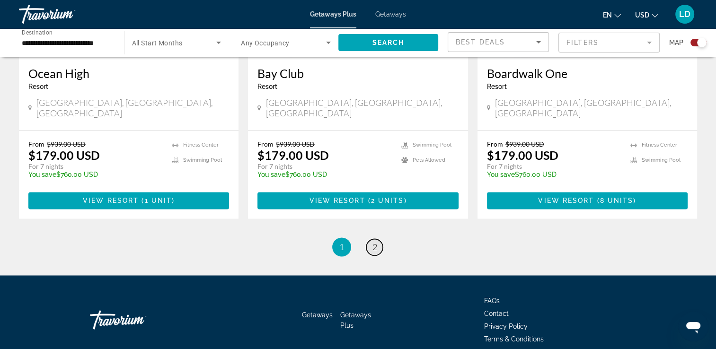
click at [374, 242] on span "2" at bounding box center [375, 247] width 5 height 10
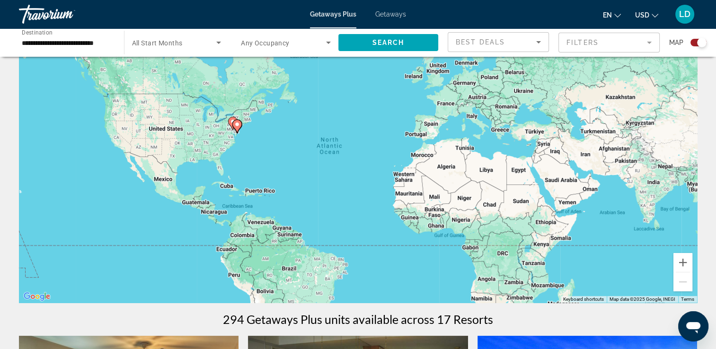
click at [392, 143] on div "To activate drag with keyboard, press Alt + Enter. Once in keyboard drag state,…" at bounding box center [358, 161] width 678 height 284
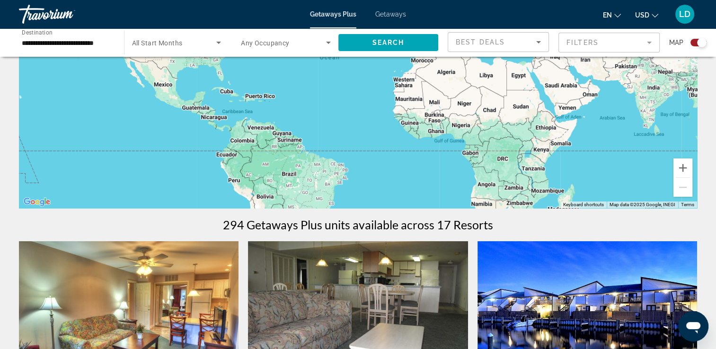
click at [396, 145] on div "To activate drag with keyboard, press Alt + Enter. Once in keyboard drag state,…" at bounding box center [358, 66] width 678 height 284
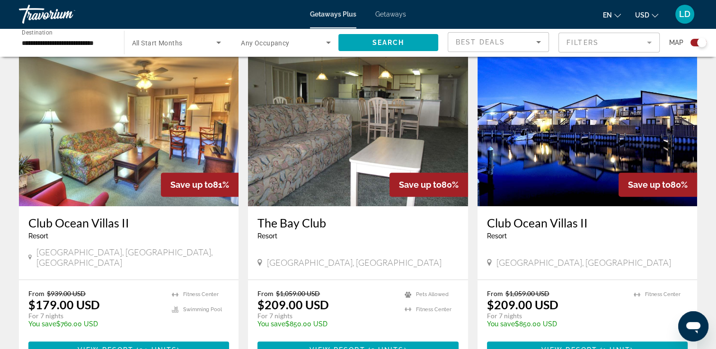
scroll to position [379, 0]
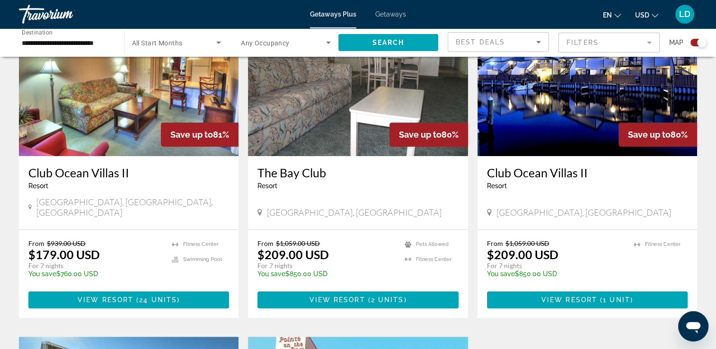
click at [252, 230] on div "From $1,059.00 USD $209.00 USD For 7 nights You save $850.00 USD temp 4 Pets Al…" at bounding box center [358, 274] width 220 height 88
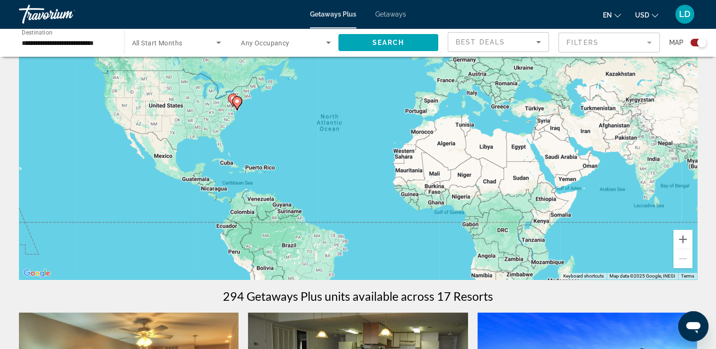
scroll to position [0, 0]
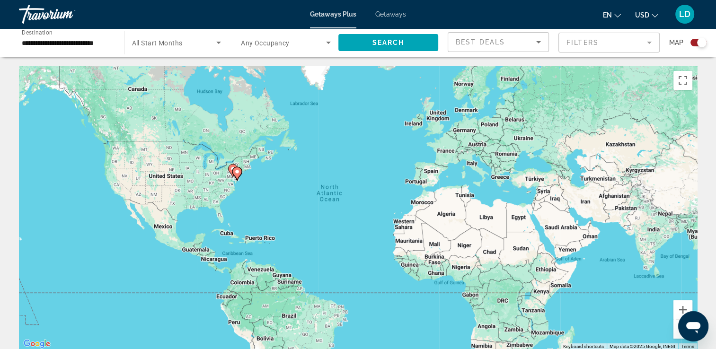
click at [64, 39] on input "**********" at bounding box center [67, 42] width 90 height 11
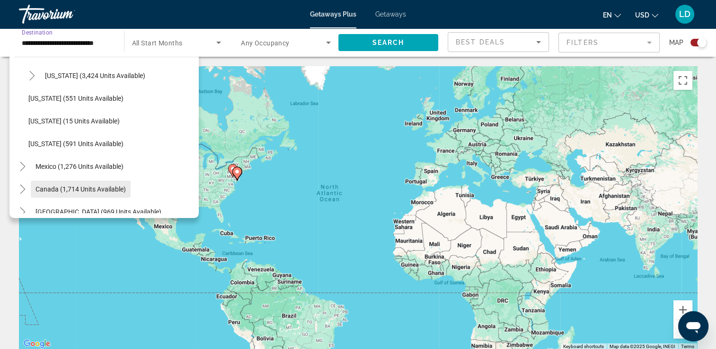
scroll to position [804, 0]
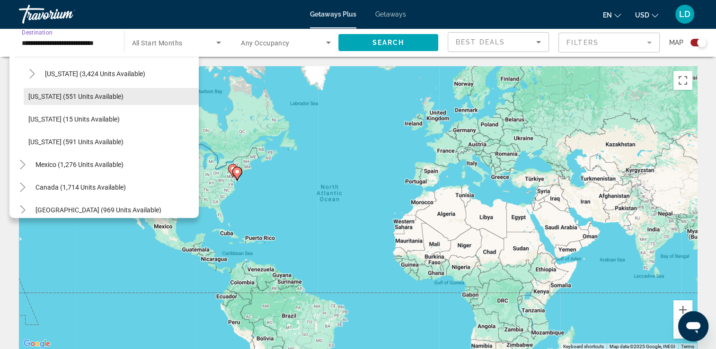
click at [98, 96] on span "[US_STATE] (551 units available)" at bounding box center [75, 97] width 95 height 8
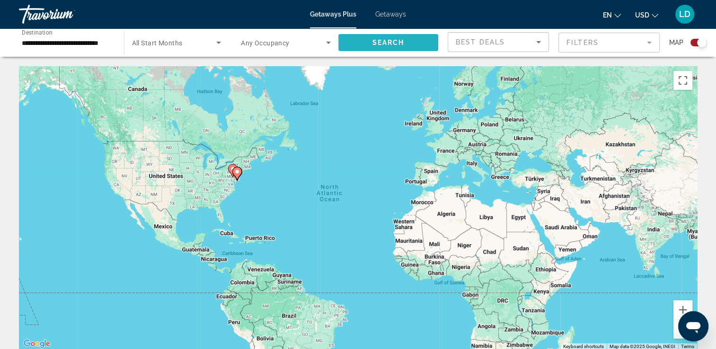
click at [397, 45] on span "Search" at bounding box center [388, 43] width 32 height 8
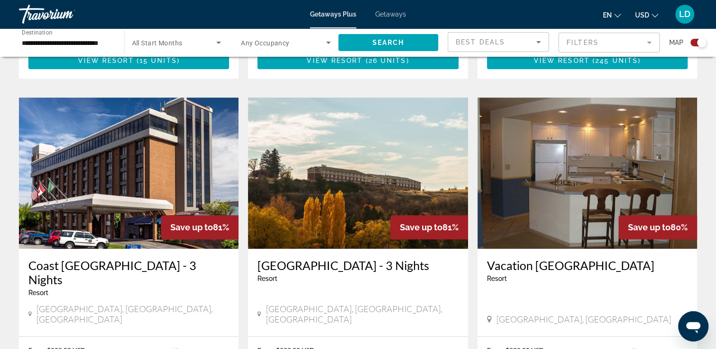
scroll to position [1042, 0]
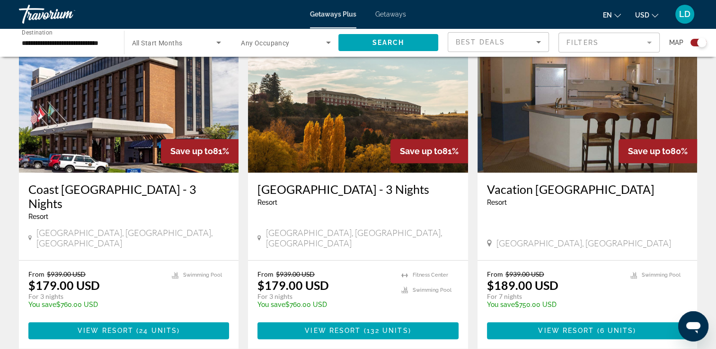
click at [101, 44] on input "**********" at bounding box center [67, 42] width 90 height 11
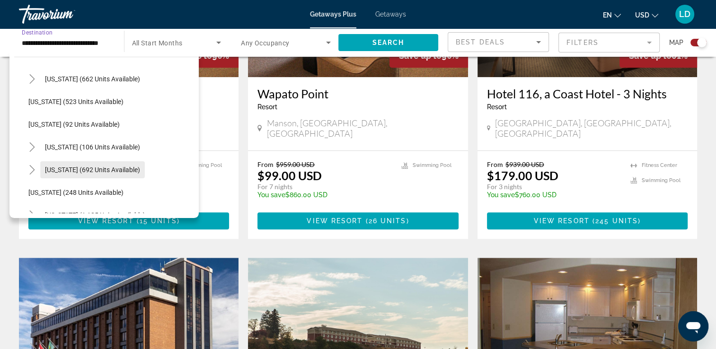
scroll to position [521, 0]
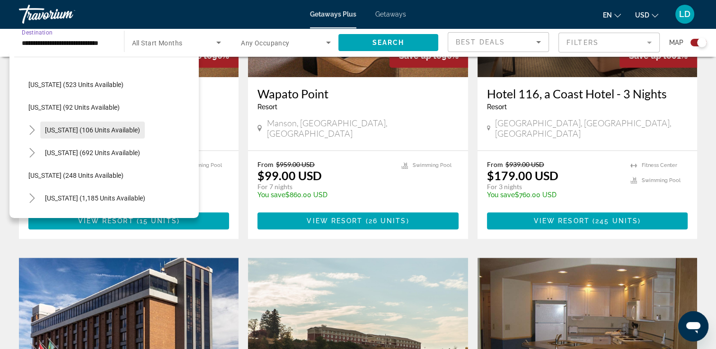
click at [123, 135] on span "Search widget" at bounding box center [92, 130] width 105 height 23
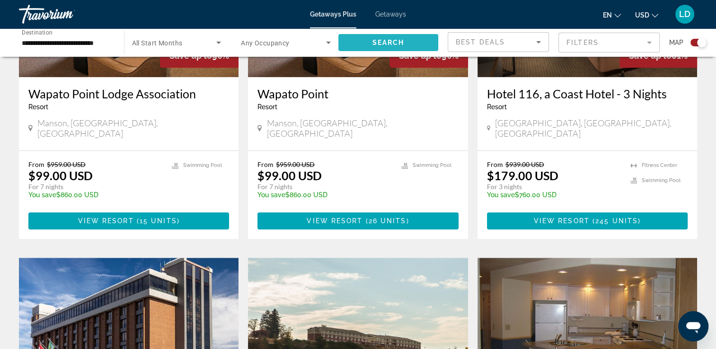
click at [370, 40] on span "Search widget" at bounding box center [389, 42] width 100 height 23
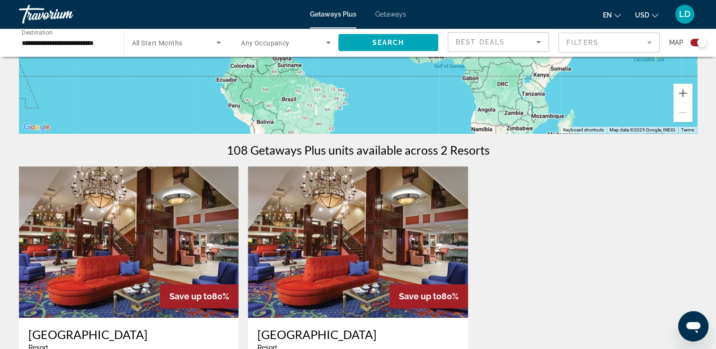
scroll to position [142, 0]
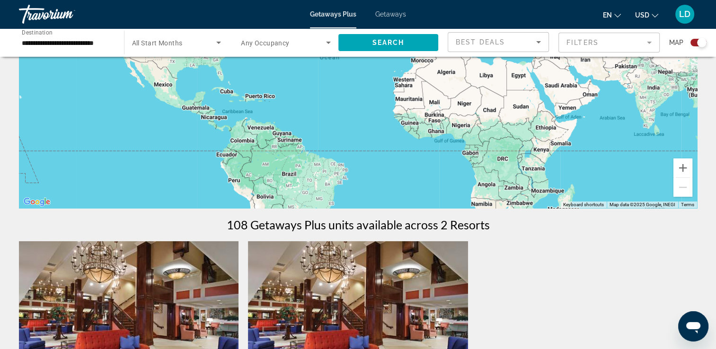
click at [117, 42] on div "**********" at bounding box center [66, 42] width 105 height 27
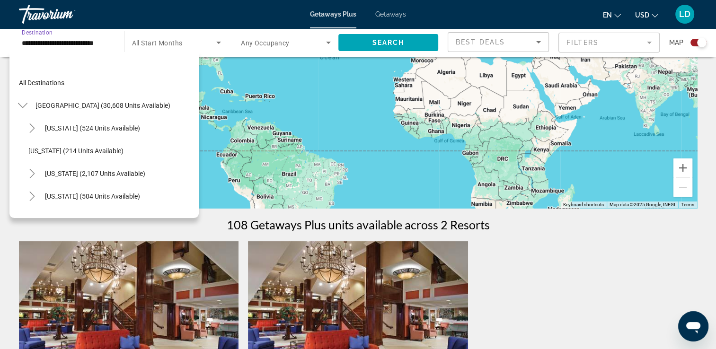
scroll to position [511, 0]
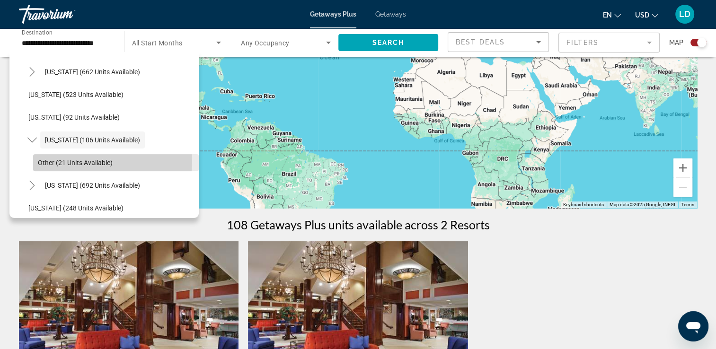
click at [107, 161] on span "Other (21 units available)" at bounding box center [75, 163] width 75 height 8
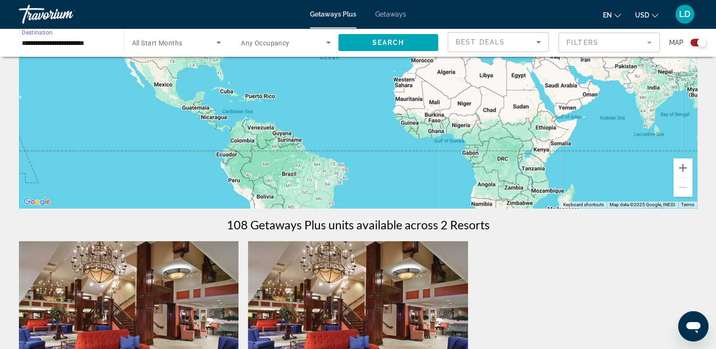
scroll to position [0, 0]
click at [380, 41] on span "Search" at bounding box center [388, 43] width 32 height 8
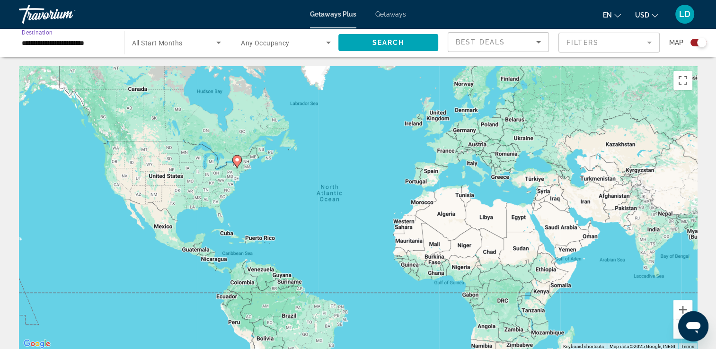
click at [100, 44] on input "**********" at bounding box center [67, 42] width 90 height 11
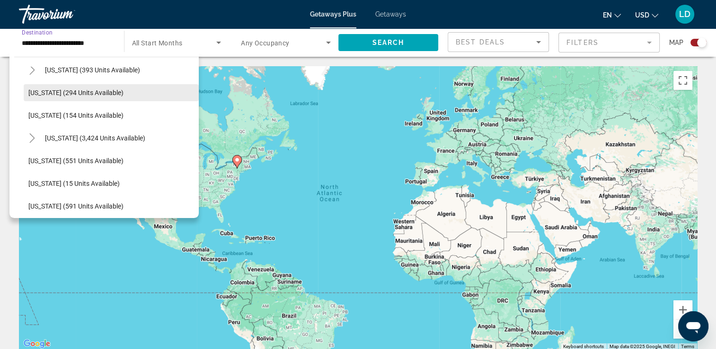
scroll to position [770, 0]
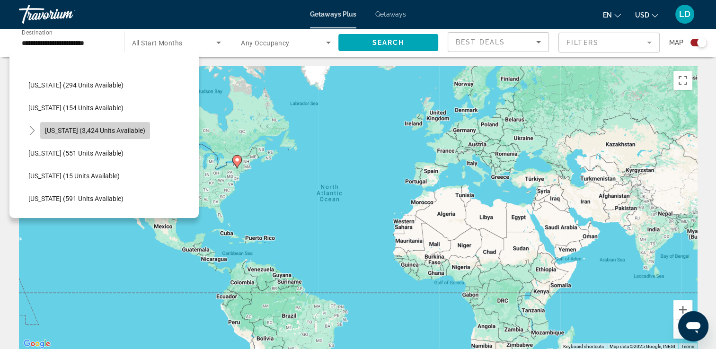
click at [121, 130] on span "[US_STATE] (3,424 units available)" at bounding box center [95, 131] width 100 height 8
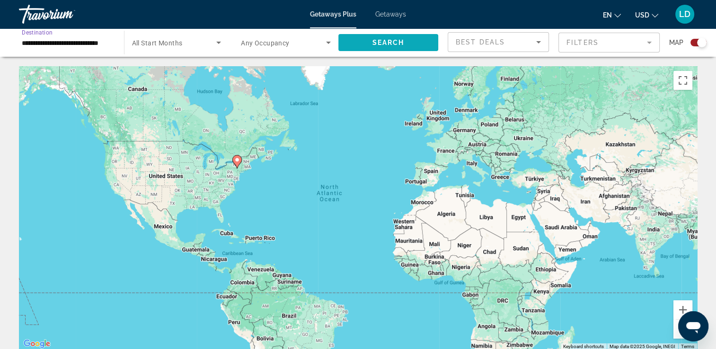
click at [382, 43] on span "Search" at bounding box center [388, 43] width 32 height 8
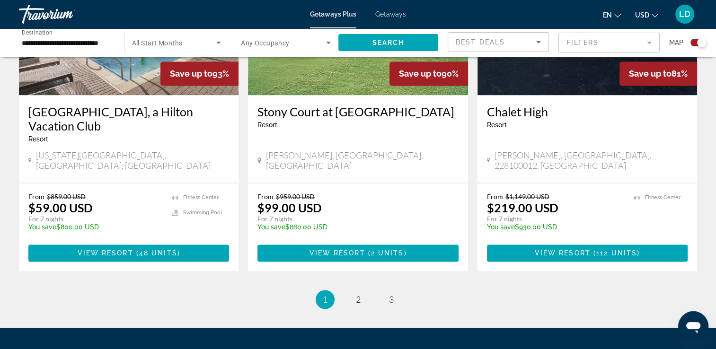
scroll to position [1468, 0]
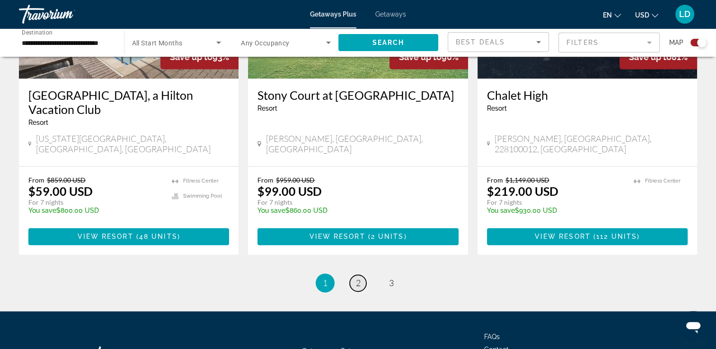
click at [359, 278] on span "2" at bounding box center [358, 283] width 5 height 10
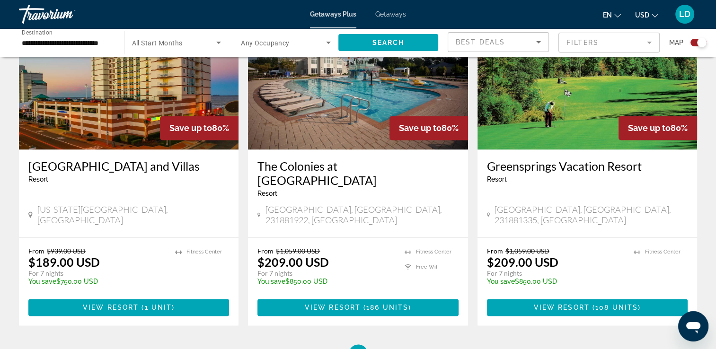
scroll to position [1420, 0]
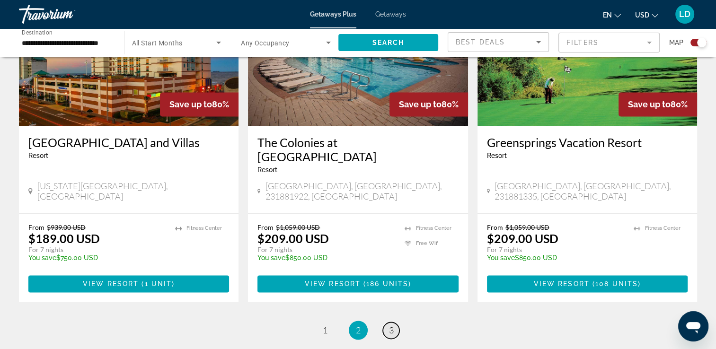
click at [395, 322] on link "page 3" at bounding box center [391, 330] width 17 height 17
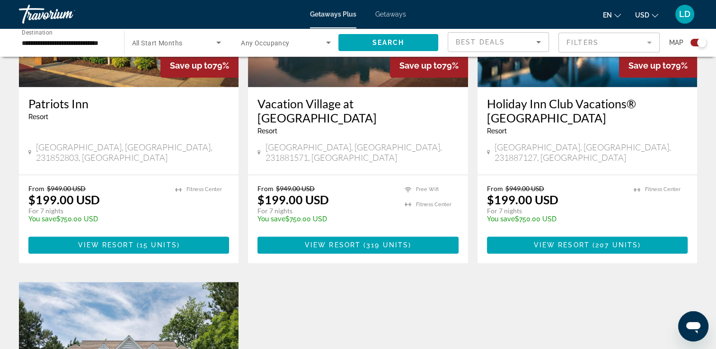
scroll to position [1184, 0]
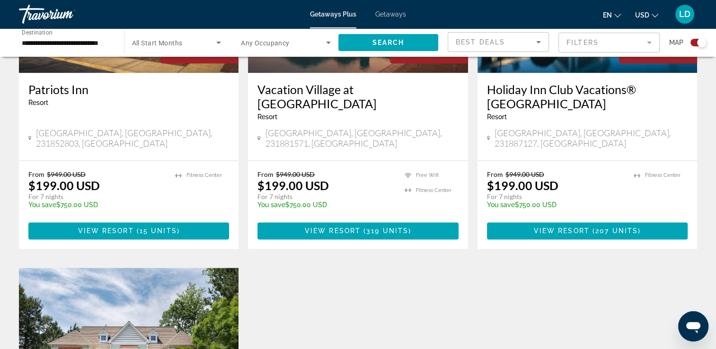
click at [112, 43] on div "**********" at bounding box center [66, 42] width 105 height 27
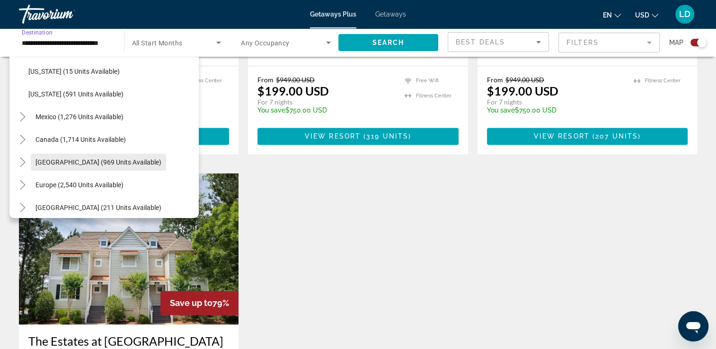
scroll to position [0, 0]
click at [137, 159] on span "[GEOGRAPHIC_DATA] (969 units available)" at bounding box center [99, 163] width 126 height 8
type input "**********"
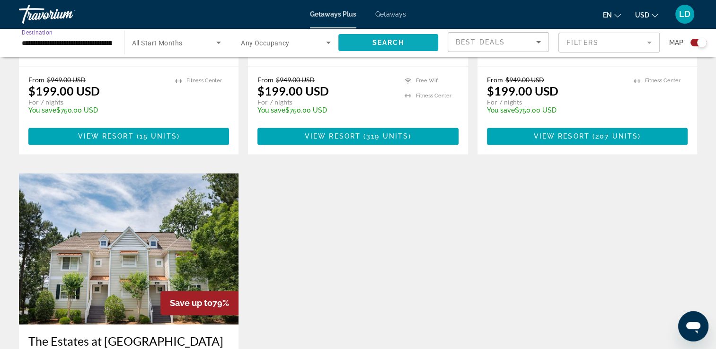
click at [357, 42] on span "Search widget" at bounding box center [389, 42] width 100 height 23
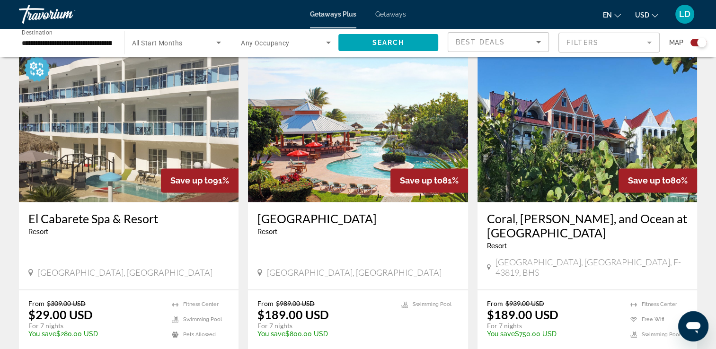
scroll to position [1489, 0]
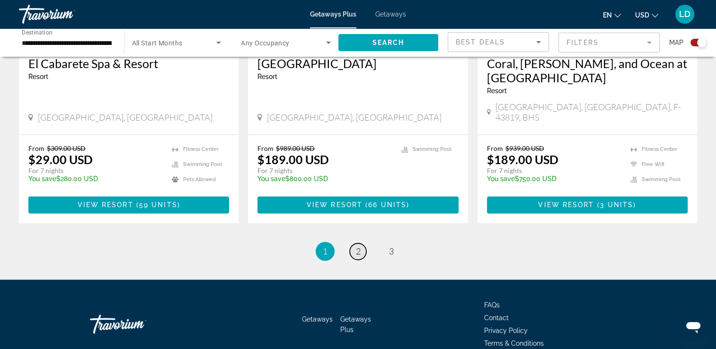
click at [358, 246] on span "2" at bounding box center [358, 251] width 5 height 10
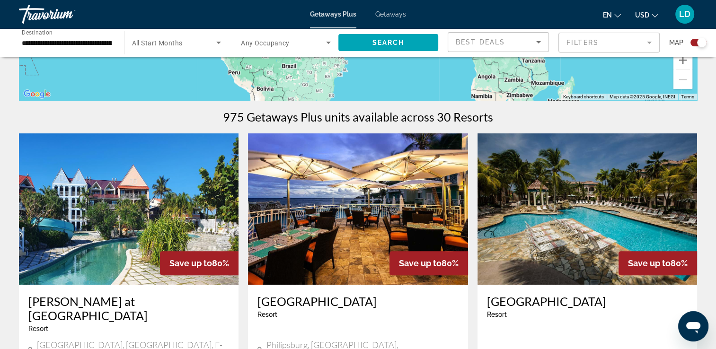
scroll to position [249, 0]
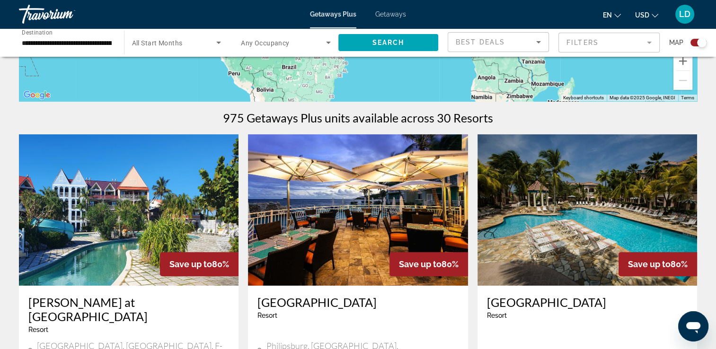
click at [411, 214] on img "Main content" at bounding box center [358, 209] width 220 height 151
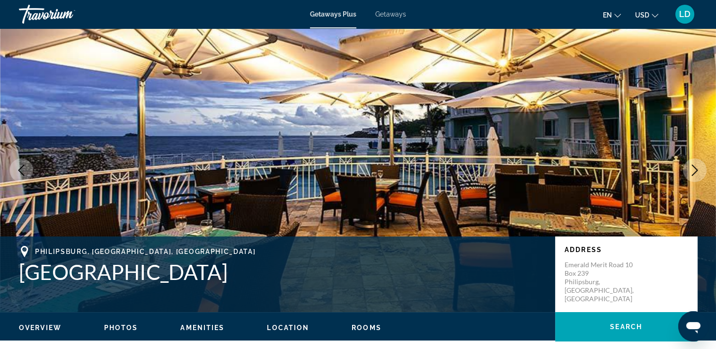
click at [697, 172] on icon "Next image" at bounding box center [694, 170] width 11 height 11
click at [696, 169] on icon "Next image" at bounding box center [695, 170] width 6 height 11
click at [697, 166] on icon "Next image" at bounding box center [694, 170] width 11 height 11
click at [695, 170] on icon "Next image" at bounding box center [694, 170] width 11 height 11
click at [30, 168] on button "Previous image" at bounding box center [21, 171] width 24 height 24
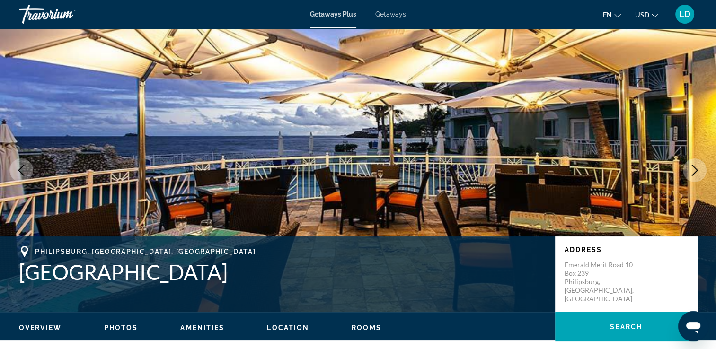
click at [30, 168] on button "Previous image" at bounding box center [21, 171] width 24 height 24
click at [124, 330] on span "Photos" at bounding box center [121, 328] width 34 height 8
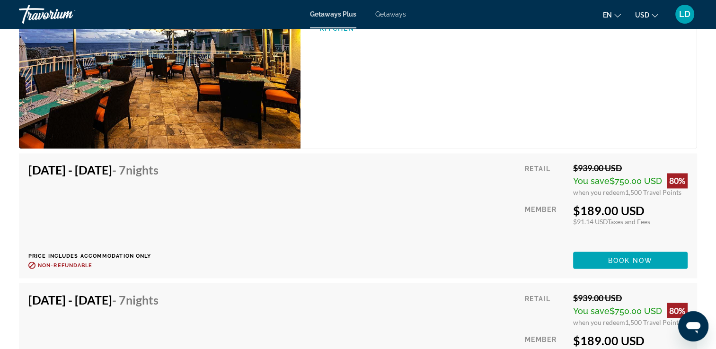
scroll to position [1384, 0]
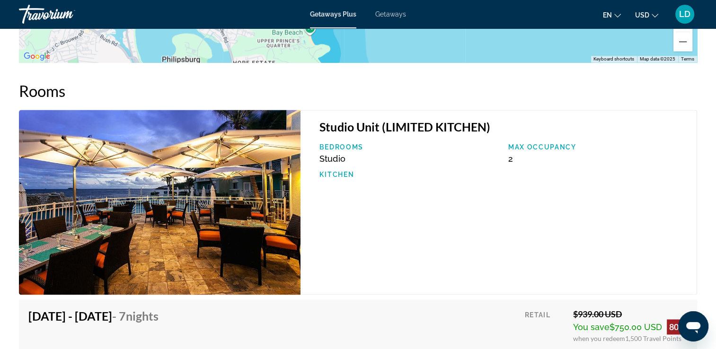
click at [278, 203] on img "Main content" at bounding box center [160, 202] width 282 height 185
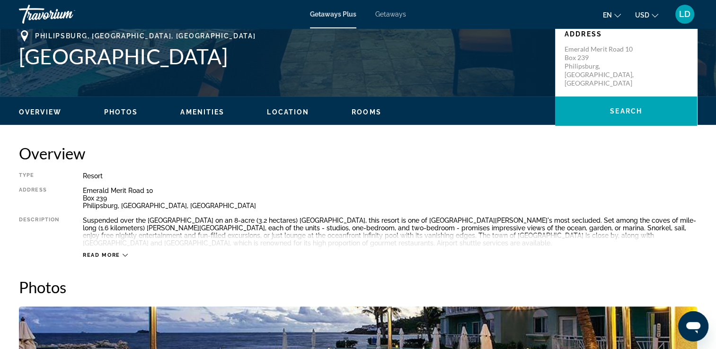
scroll to position [200, 0]
